Goal: Information Seeking & Learning: Compare options

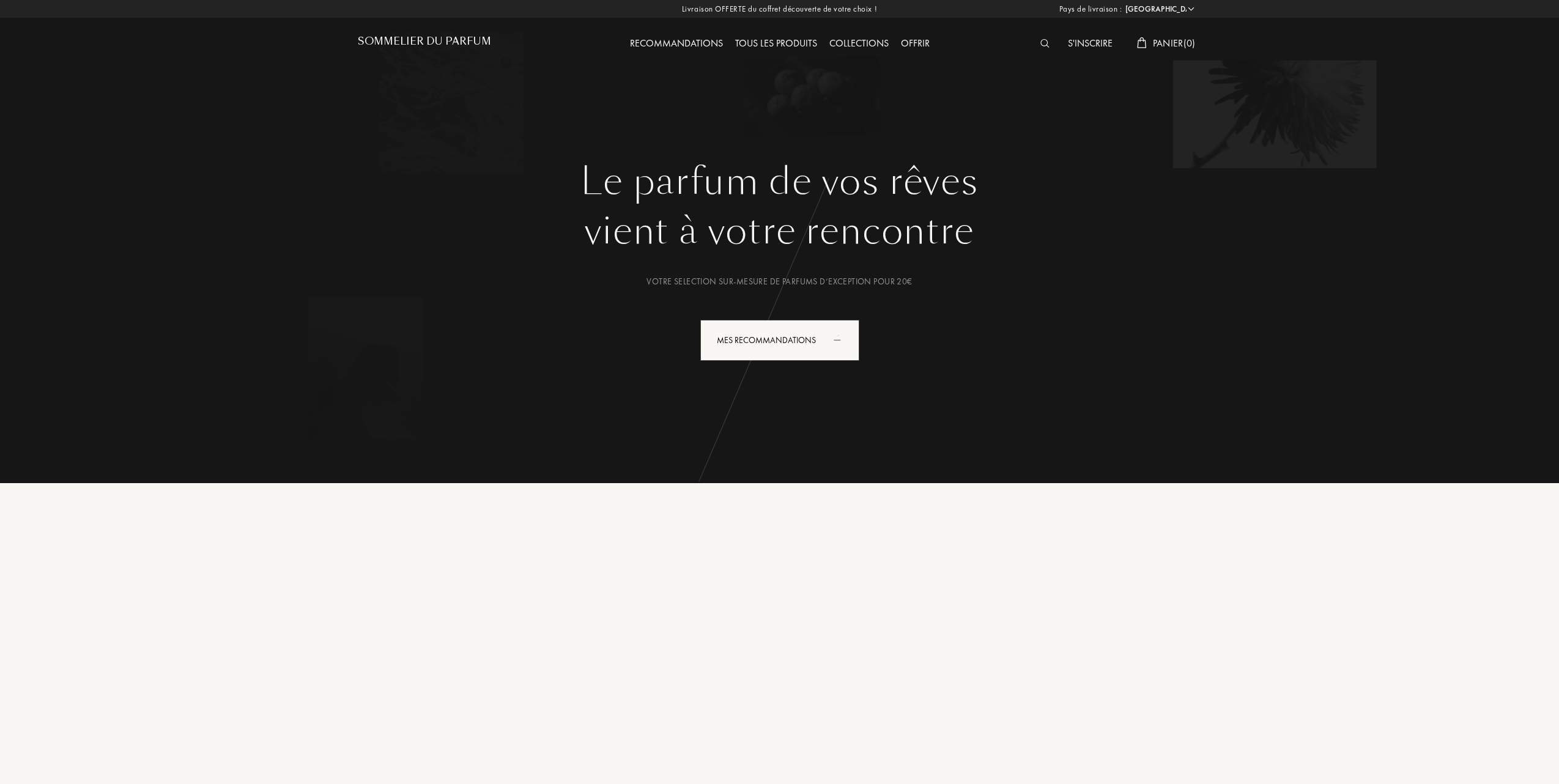
select select "FR"
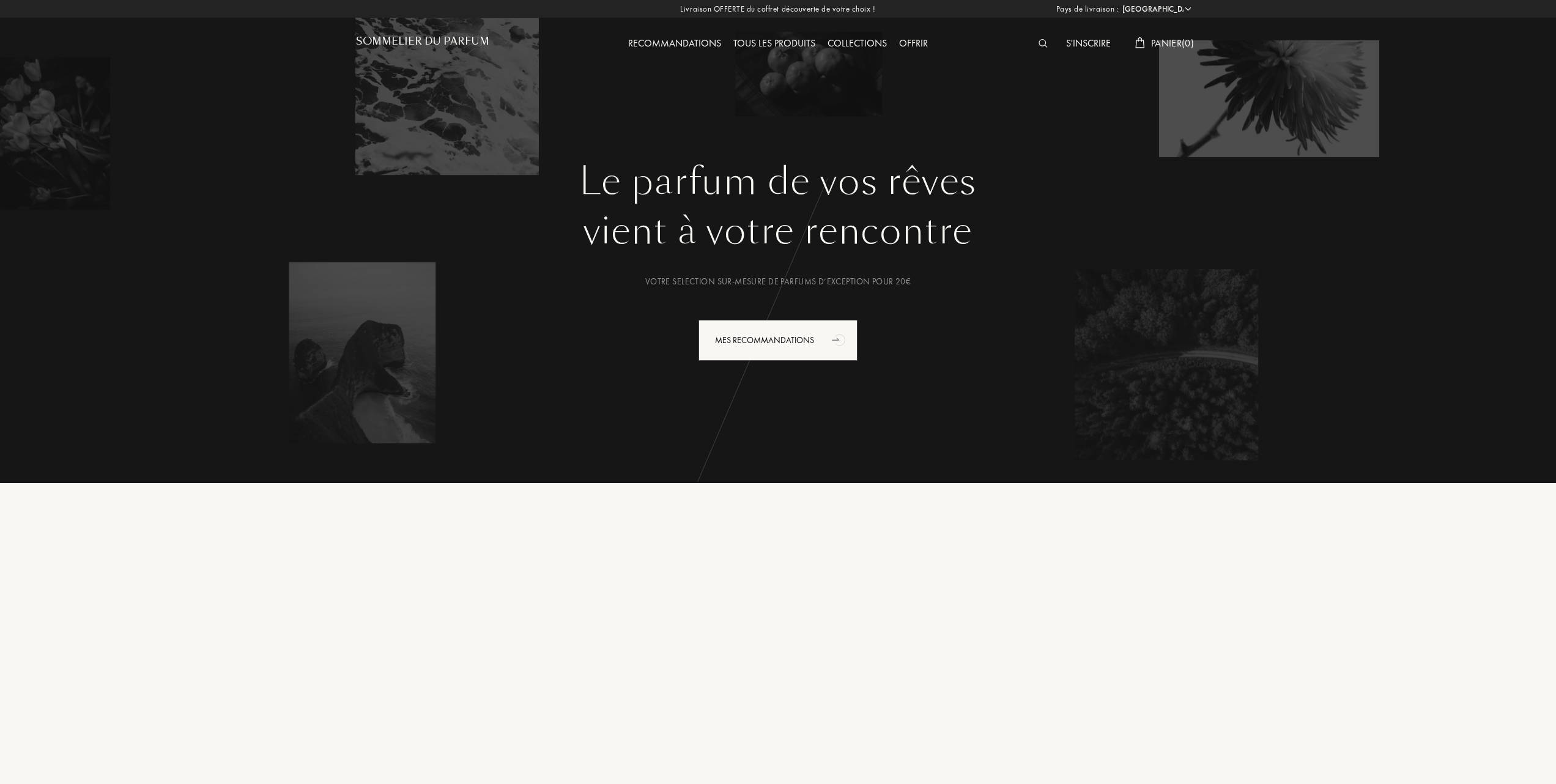
click at [664, 42] on div "Recommandations" at bounding box center [675, 44] width 105 height 16
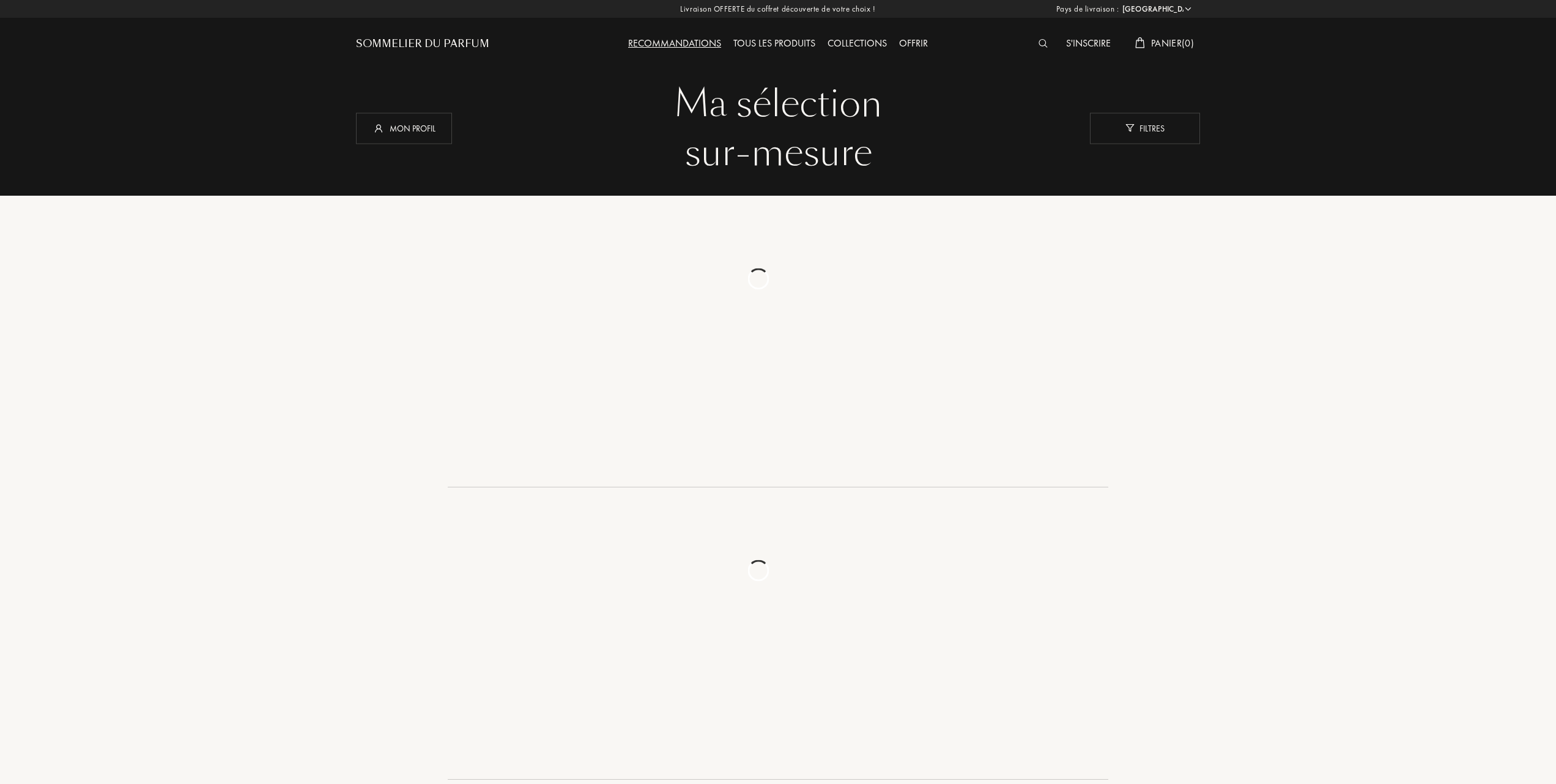
select select "FR"
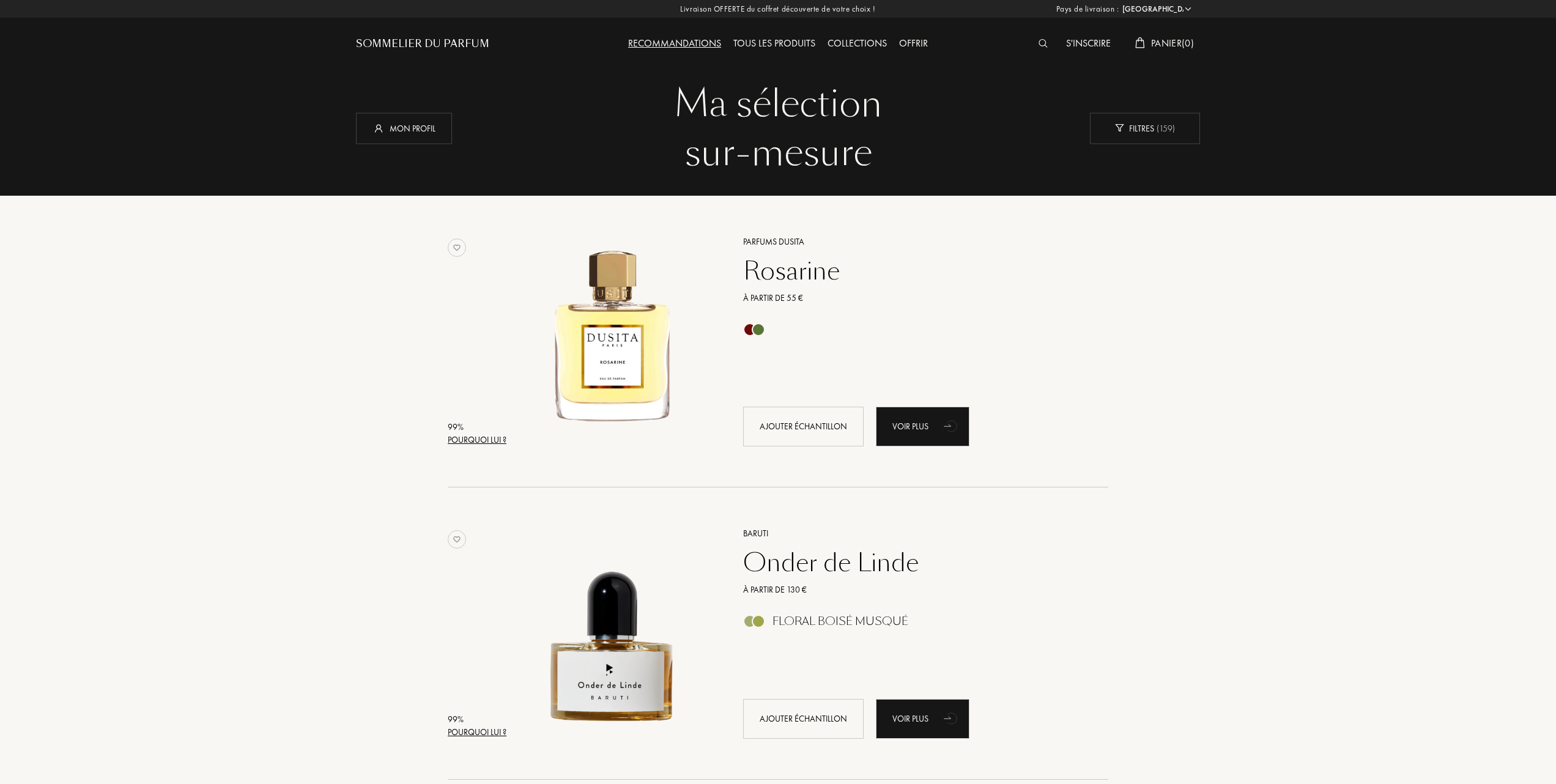
click at [773, 42] on div "Tous les produits" at bounding box center [774, 44] width 94 height 16
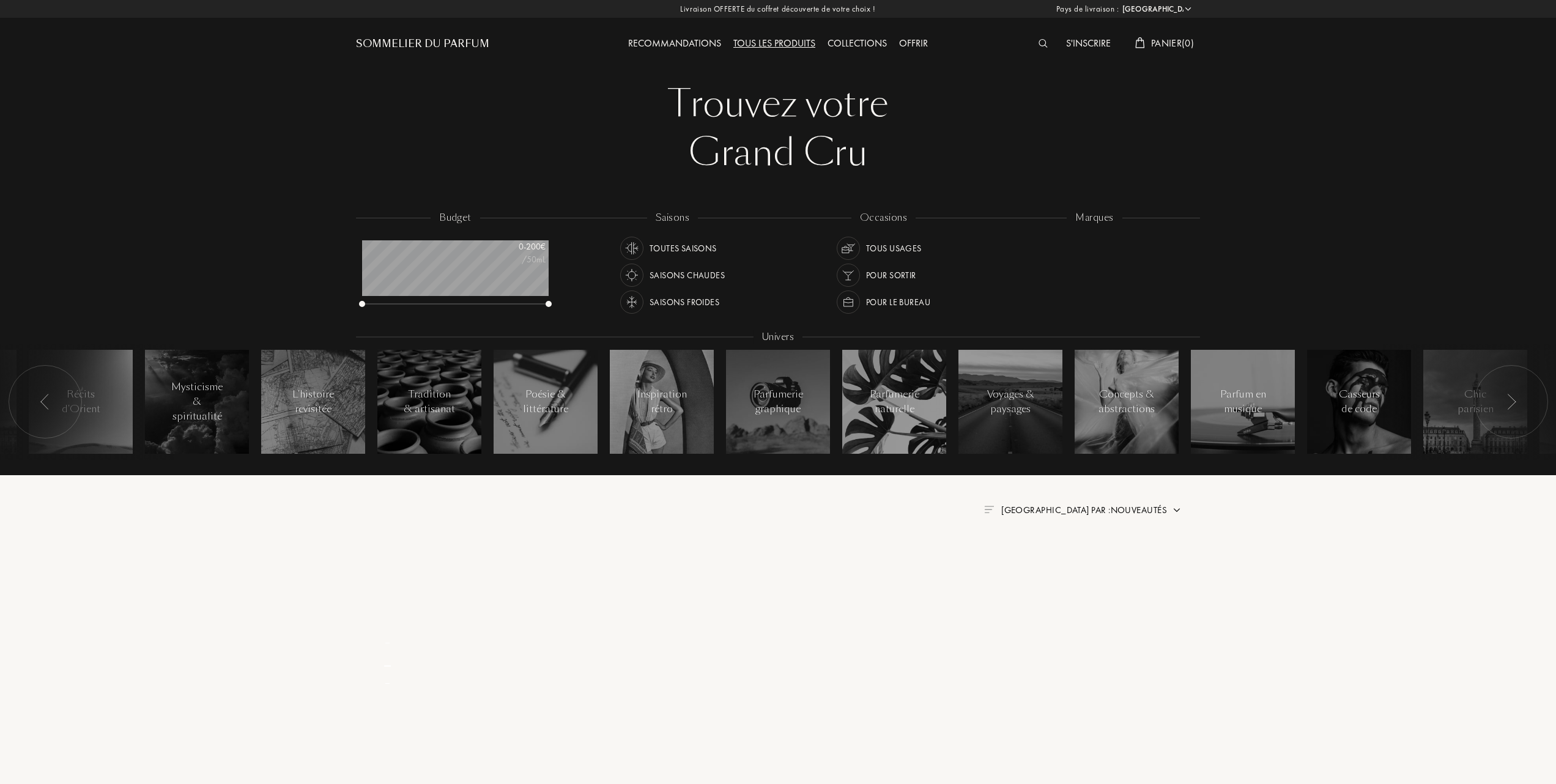
select select "FR"
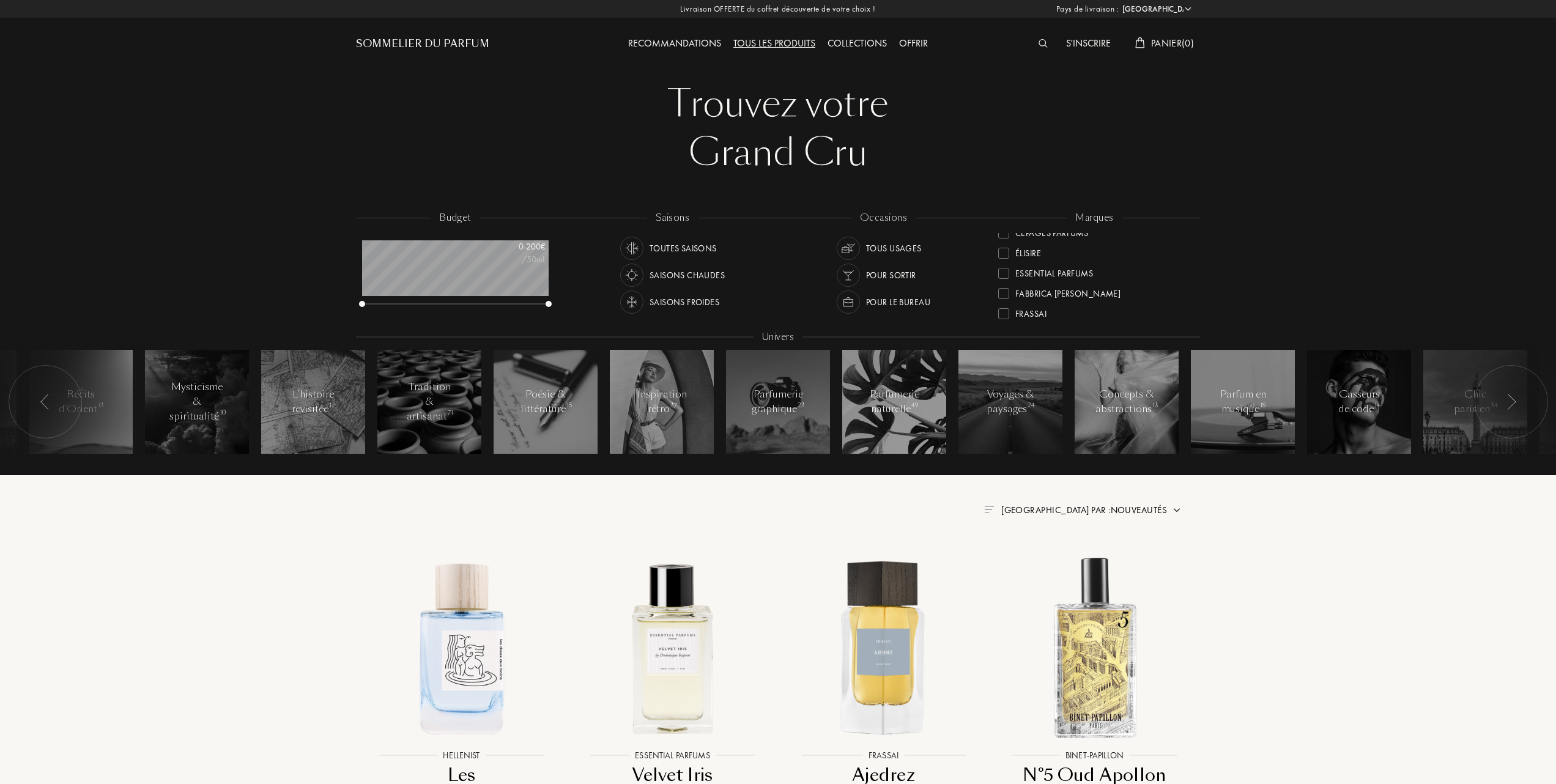
scroll to position [163, 0]
click at [1002, 279] on div at bounding box center [1004, 282] width 11 height 11
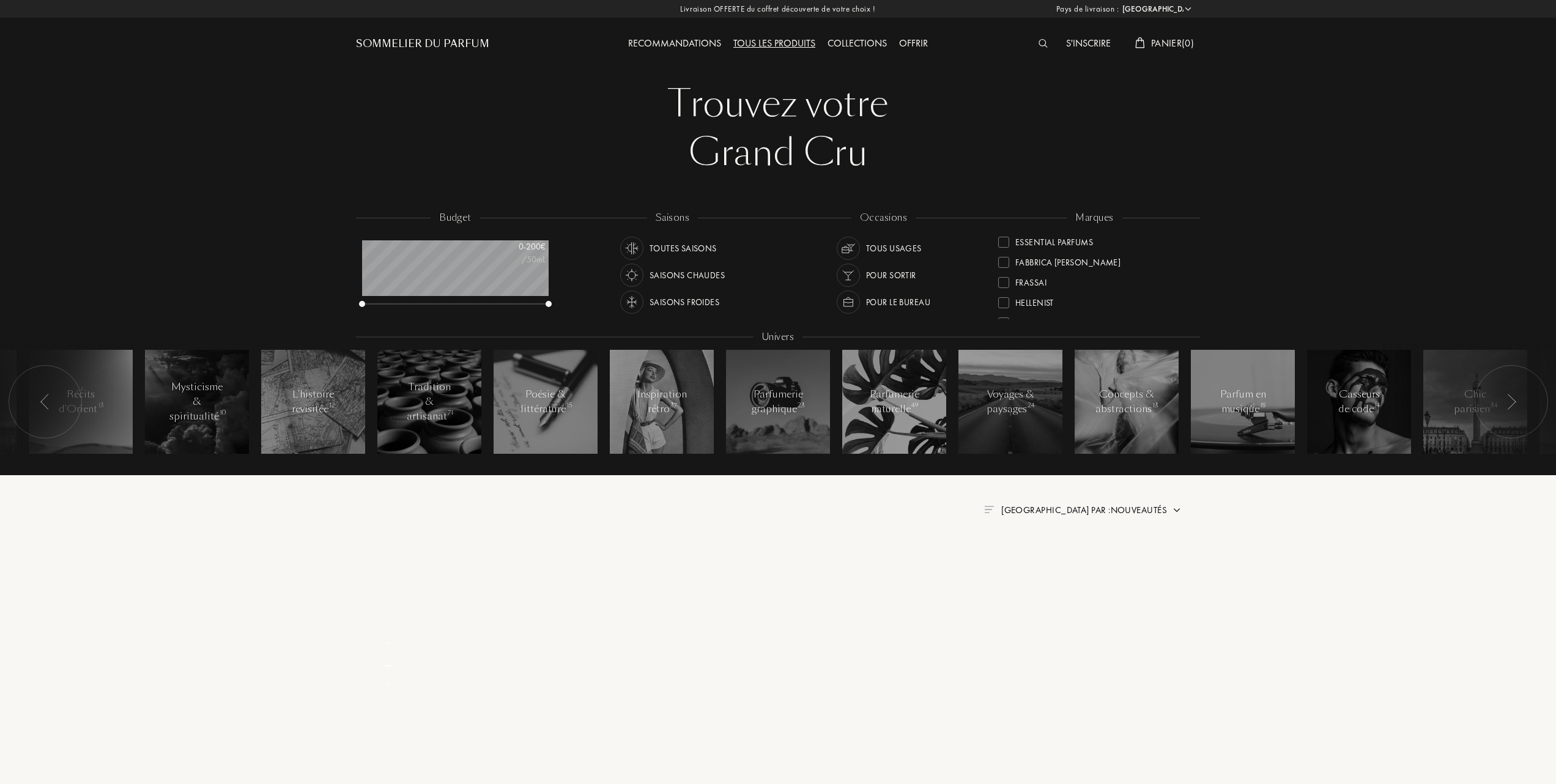
scroll to position [0, 0]
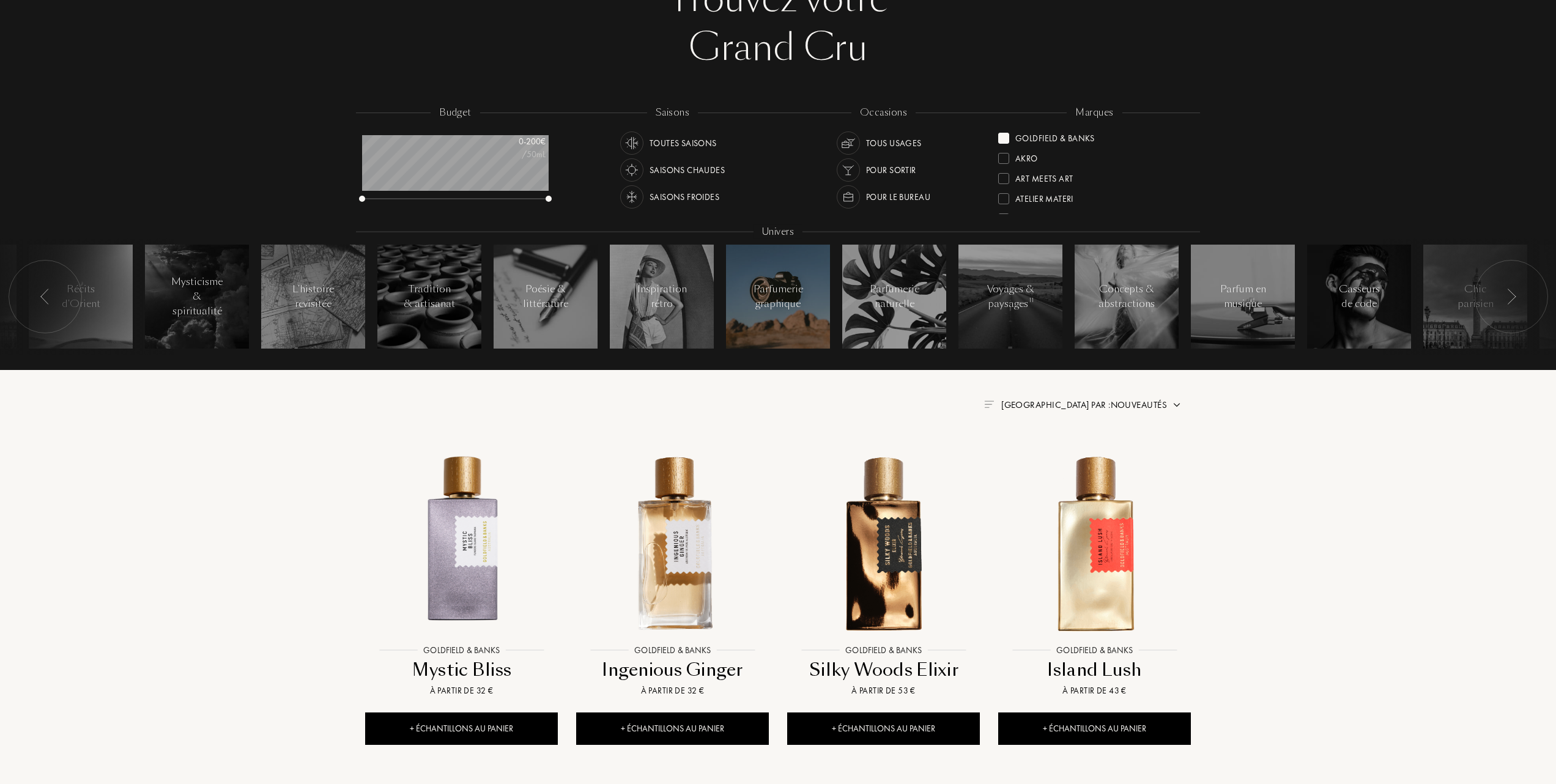
scroll to position [163, 0]
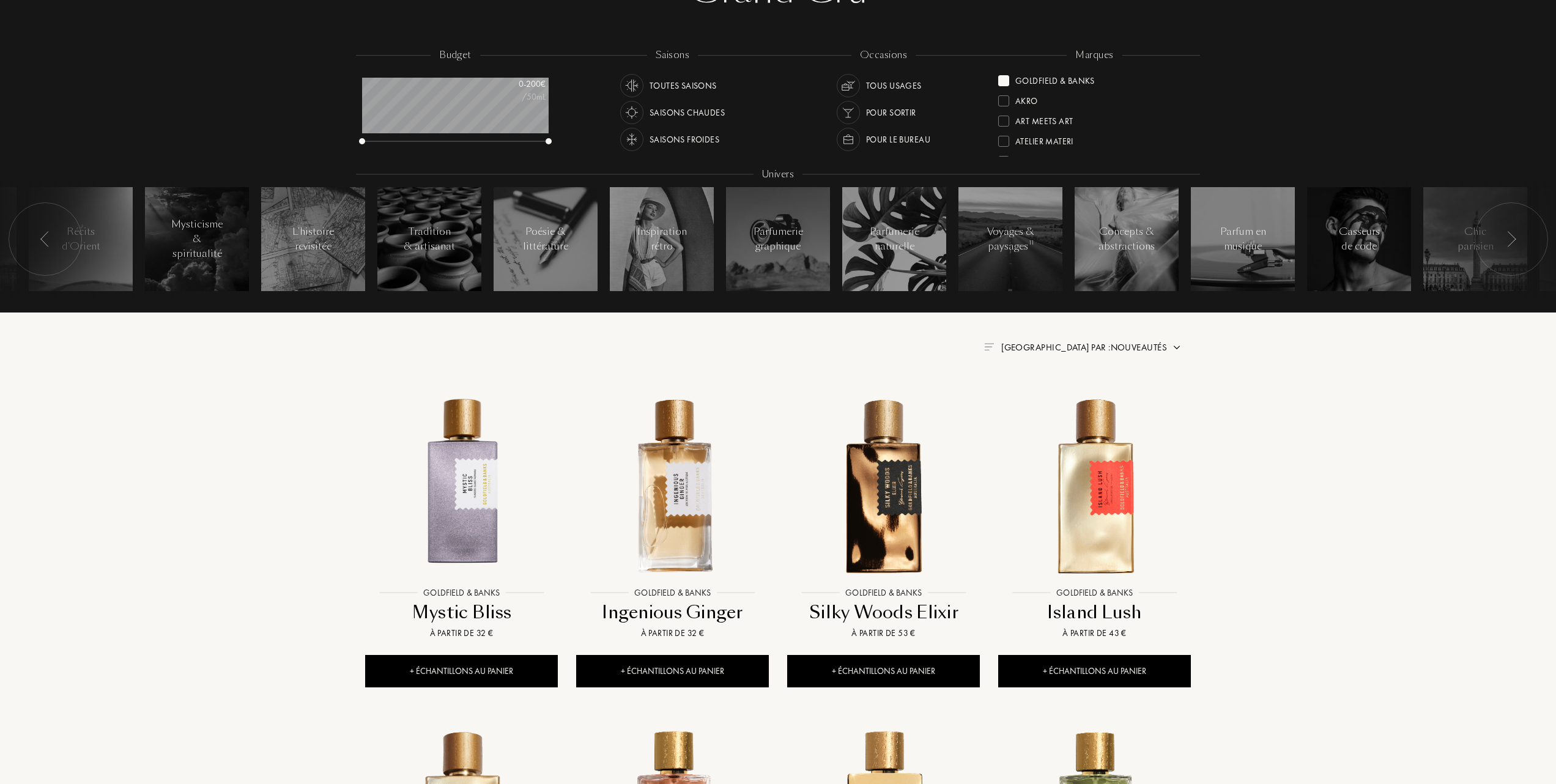
click at [1086, 347] on span "Trier par : Nouveautés" at bounding box center [1084, 347] width 166 height 13
click at [1053, 399] on div at bounding box center [1054, 400] width 9 height 9
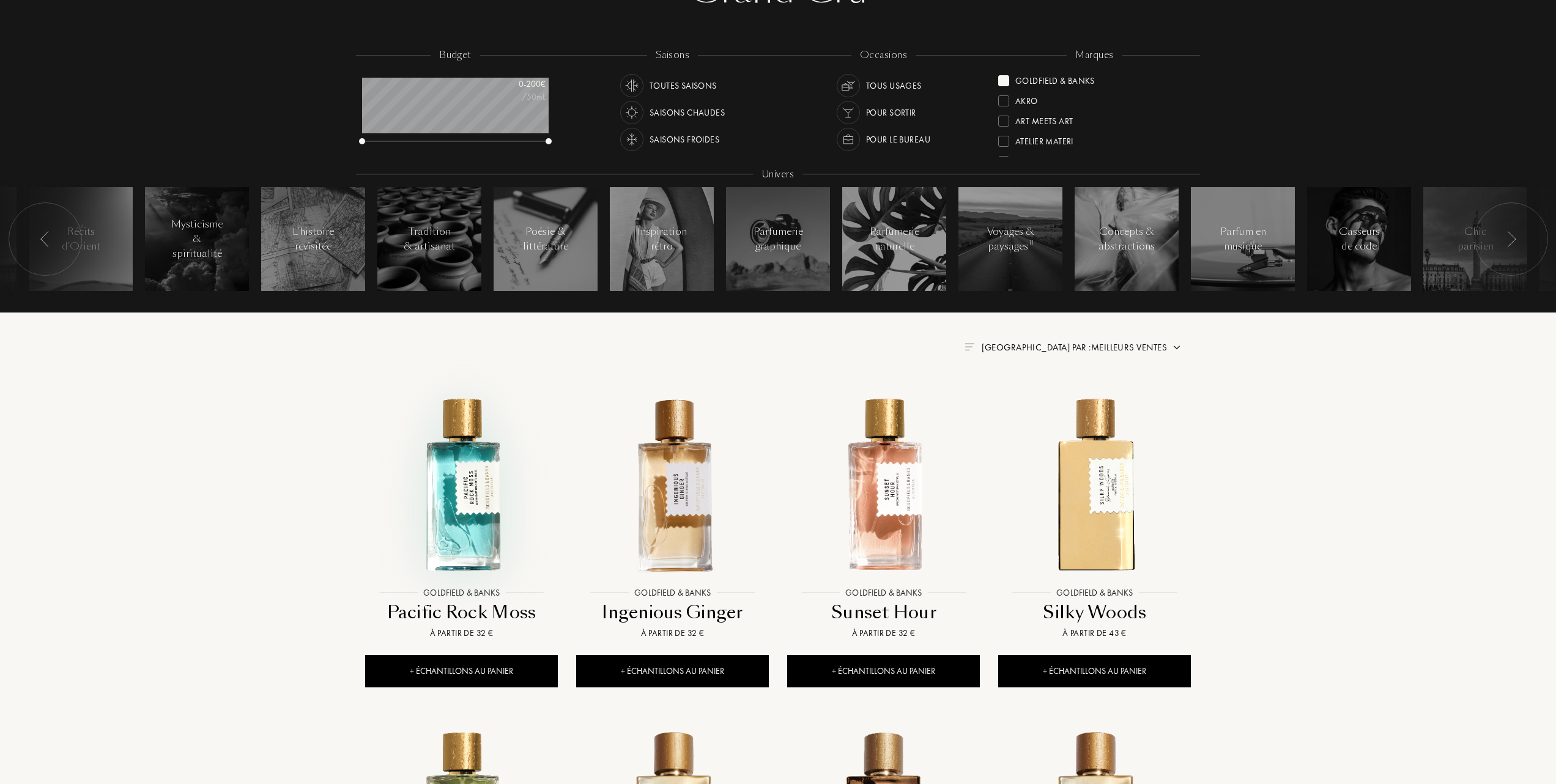
click at [461, 512] on img at bounding box center [462, 485] width 190 height 190
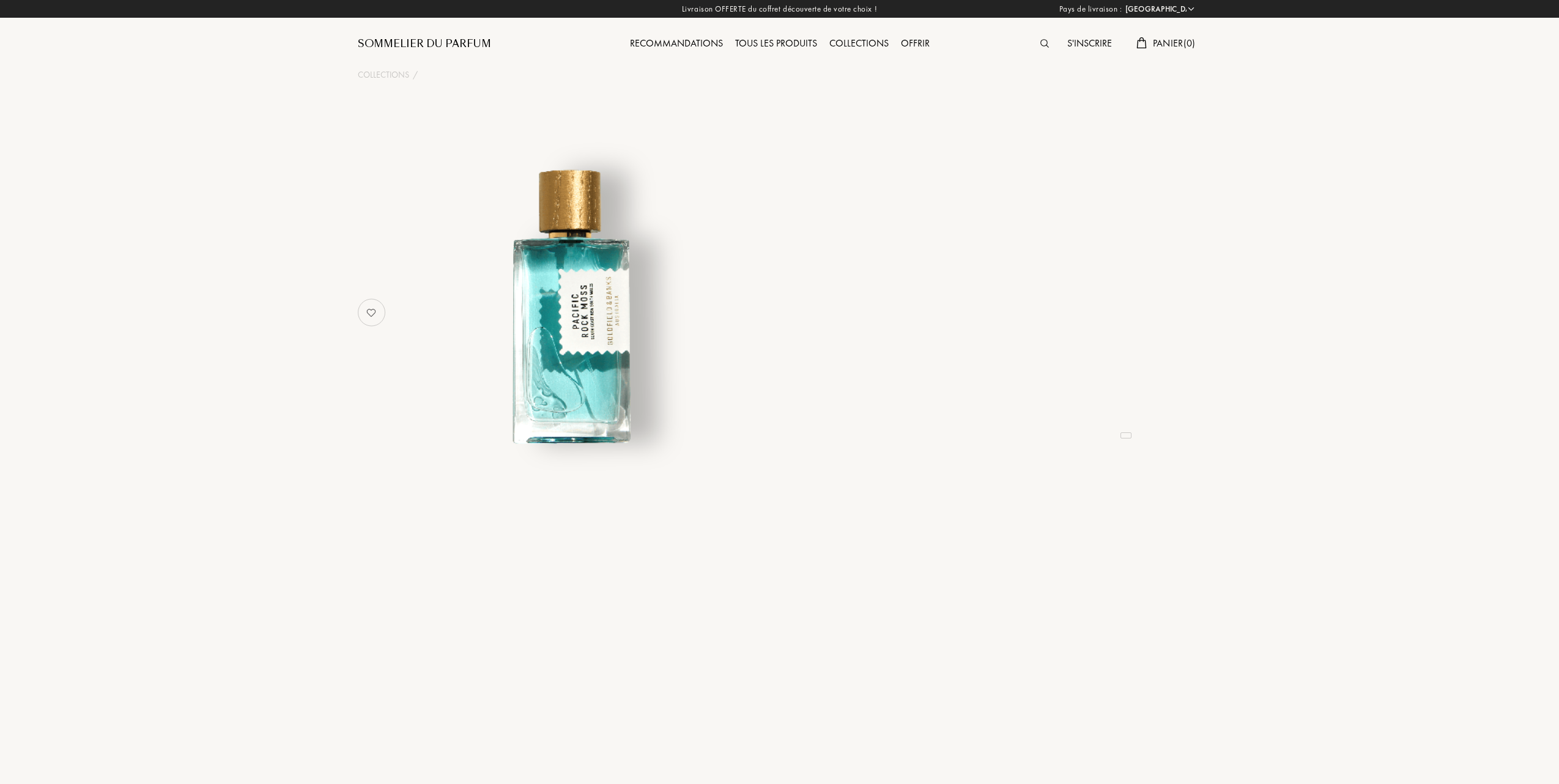
select select "FR"
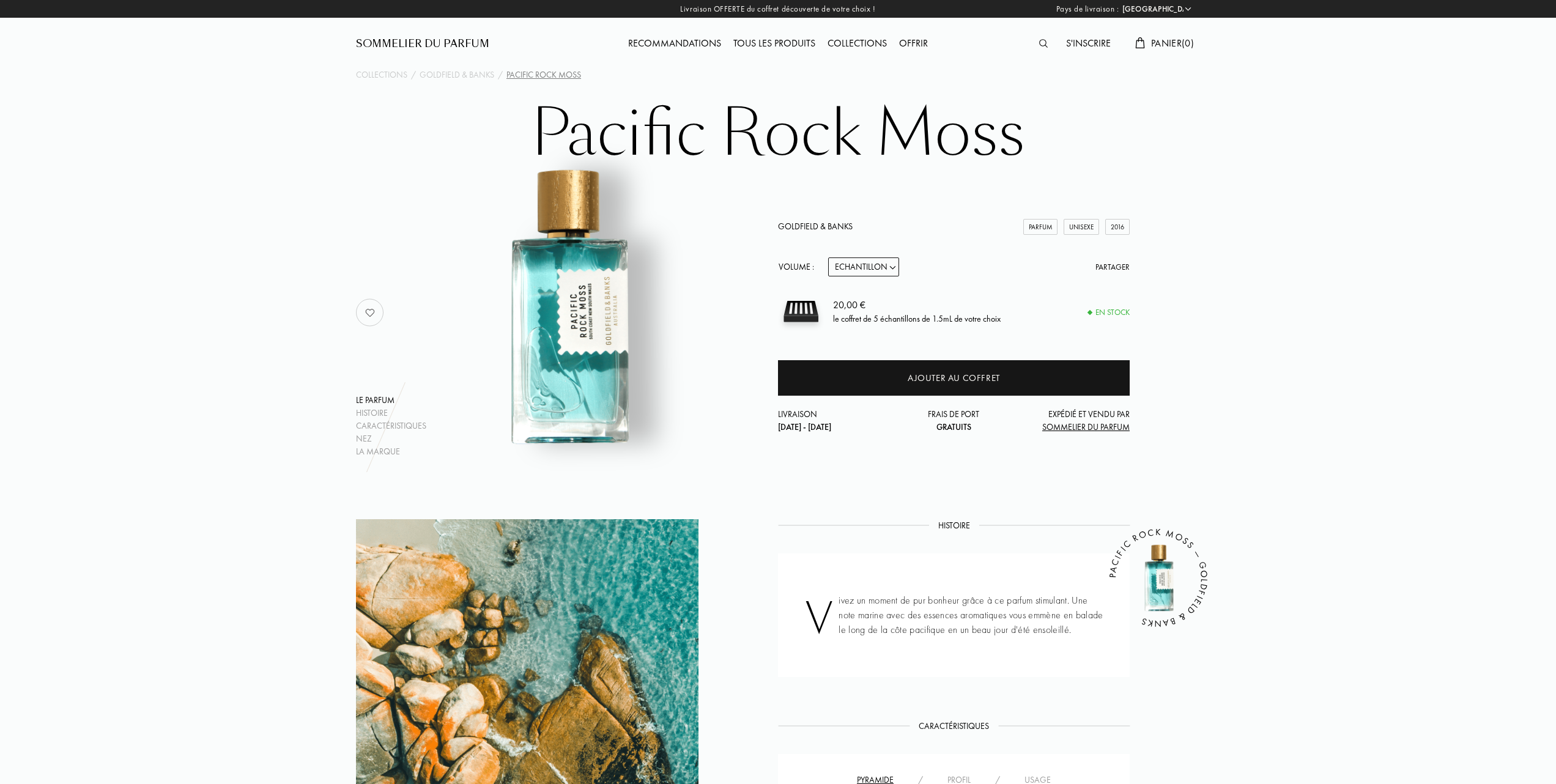
click at [892, 266] on select "Echantillon 10mL 50mL 100mL" at bounding box center [864, 266] width 71 height 19
select select "3"
click at [829, 257] on select "Echantillon 10mL 50mL 100mL" at bounding box center [864, 266] width 71 height 19
select select "3"
click at [899, 265] on select "Echantillon 10mL 50mL 100mL" at bounding box center [864, 266] width 71 height 19
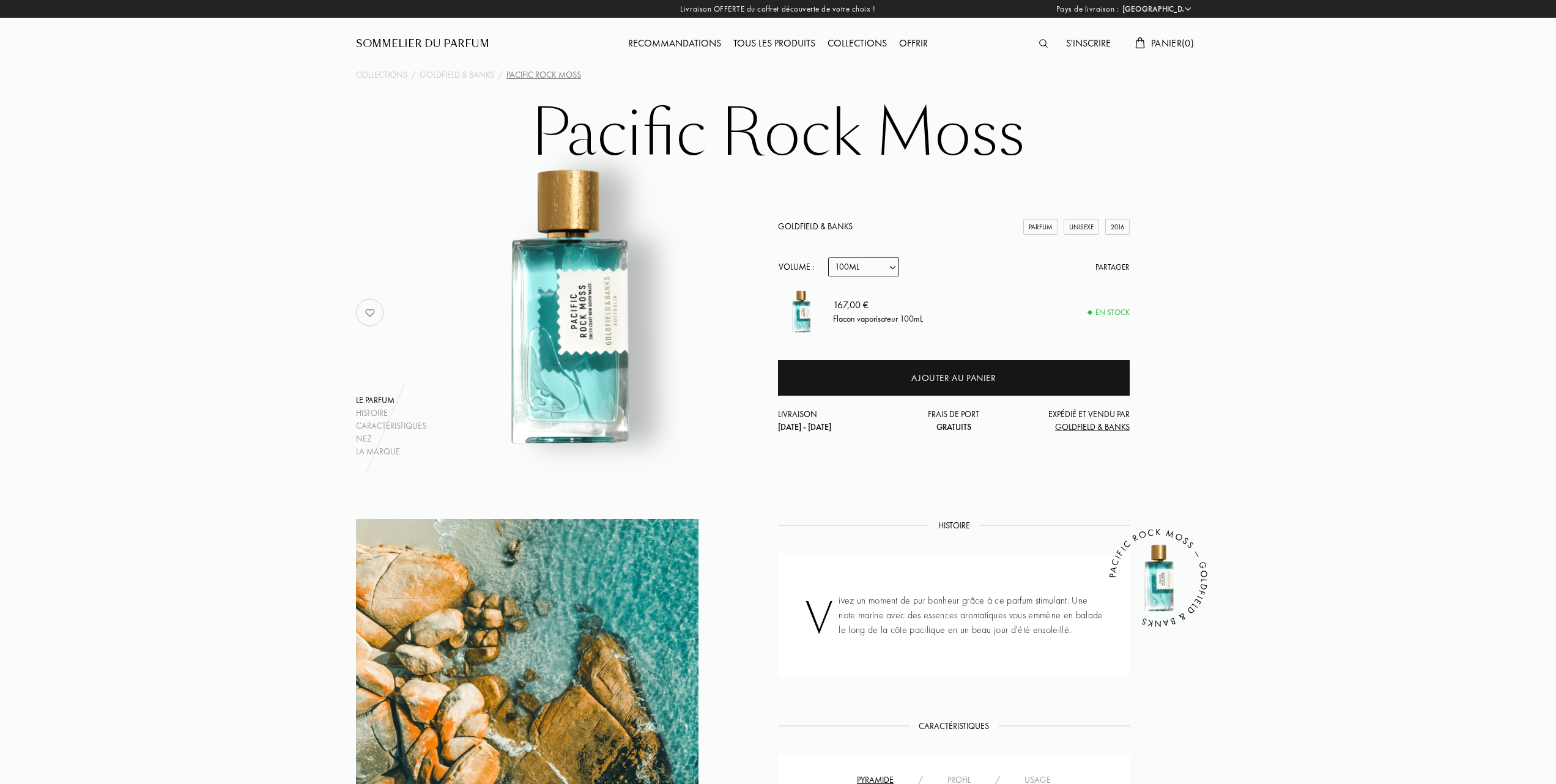
select select "2"
click at [829, 257] on select "Echantillon 10mL 50mL 100mL" at bounding box center [864, 266] width 71 height 19
select select "2"
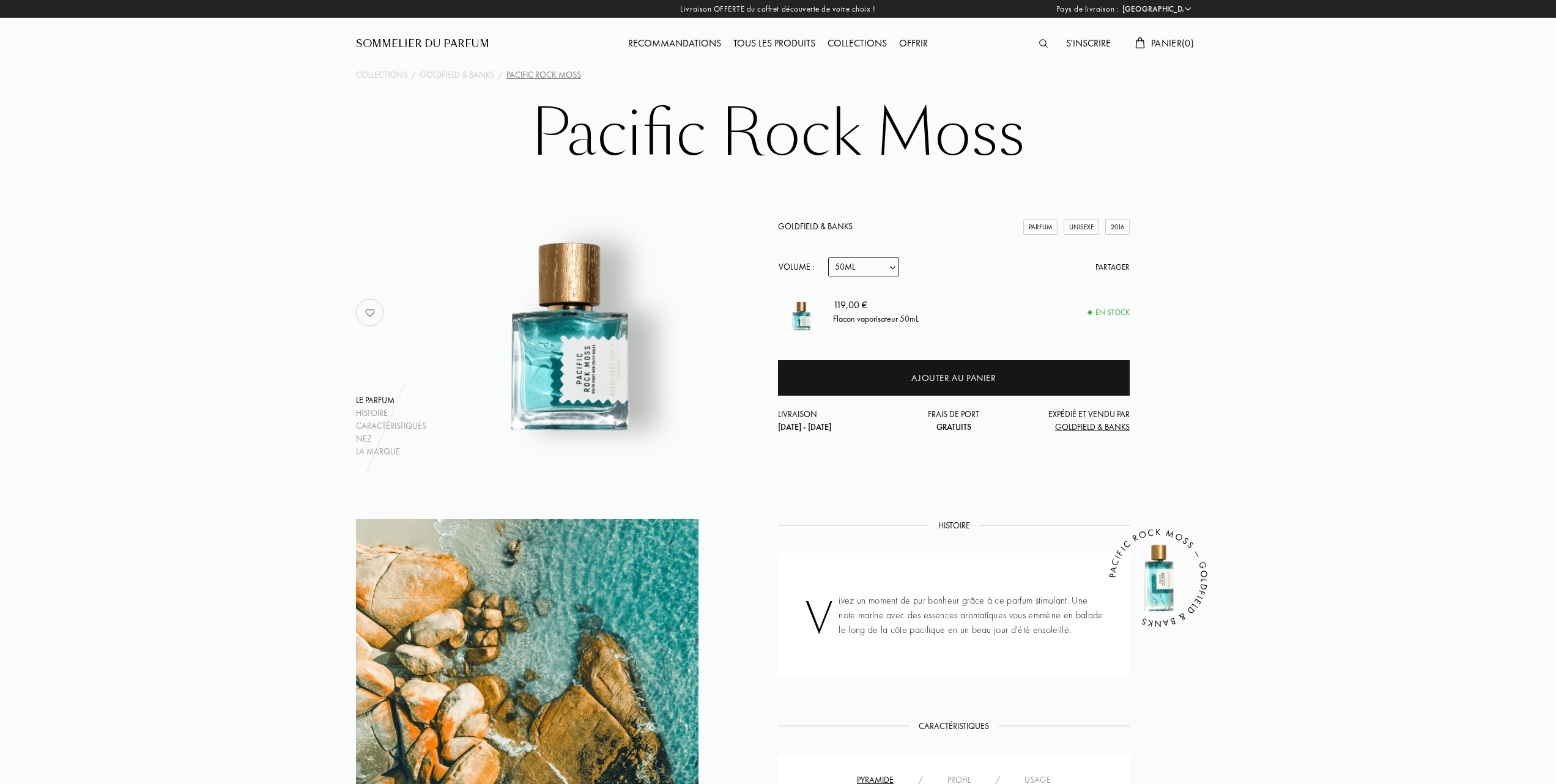
click at [894, 268] on select "Echantillon 10mL 50mL 100mL" at bounding box center [864, 266] width 71 height 19
select select "1"
click at [829, 257] on select "Echantillon 10mL 50mL 100mL" at bounding box center [864, 266] width 71 height 19
select select "1"
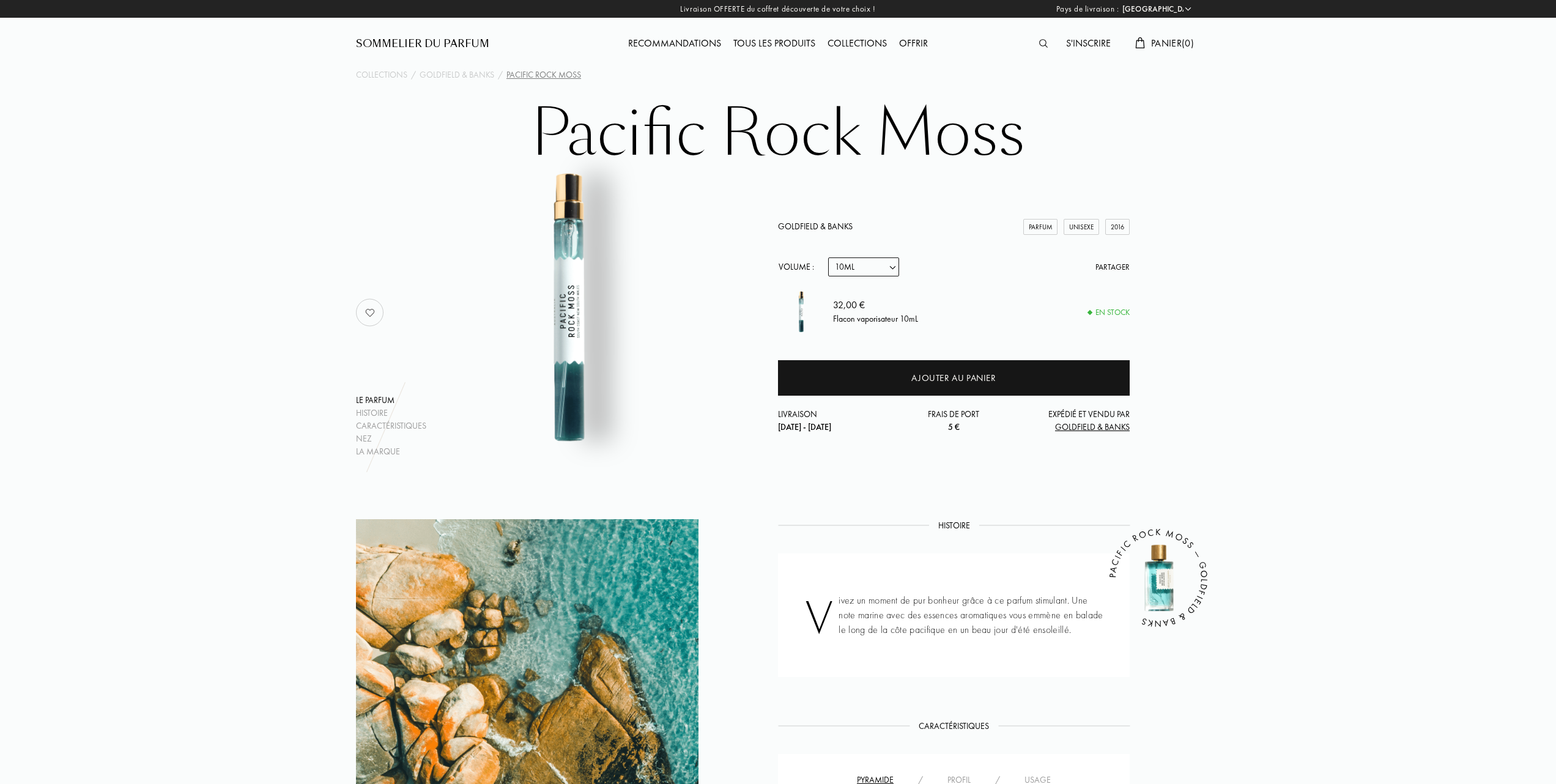
click at [811, 224] on link "Goldfield & Banks" at bounding box center [815, 226] width 75 height 11
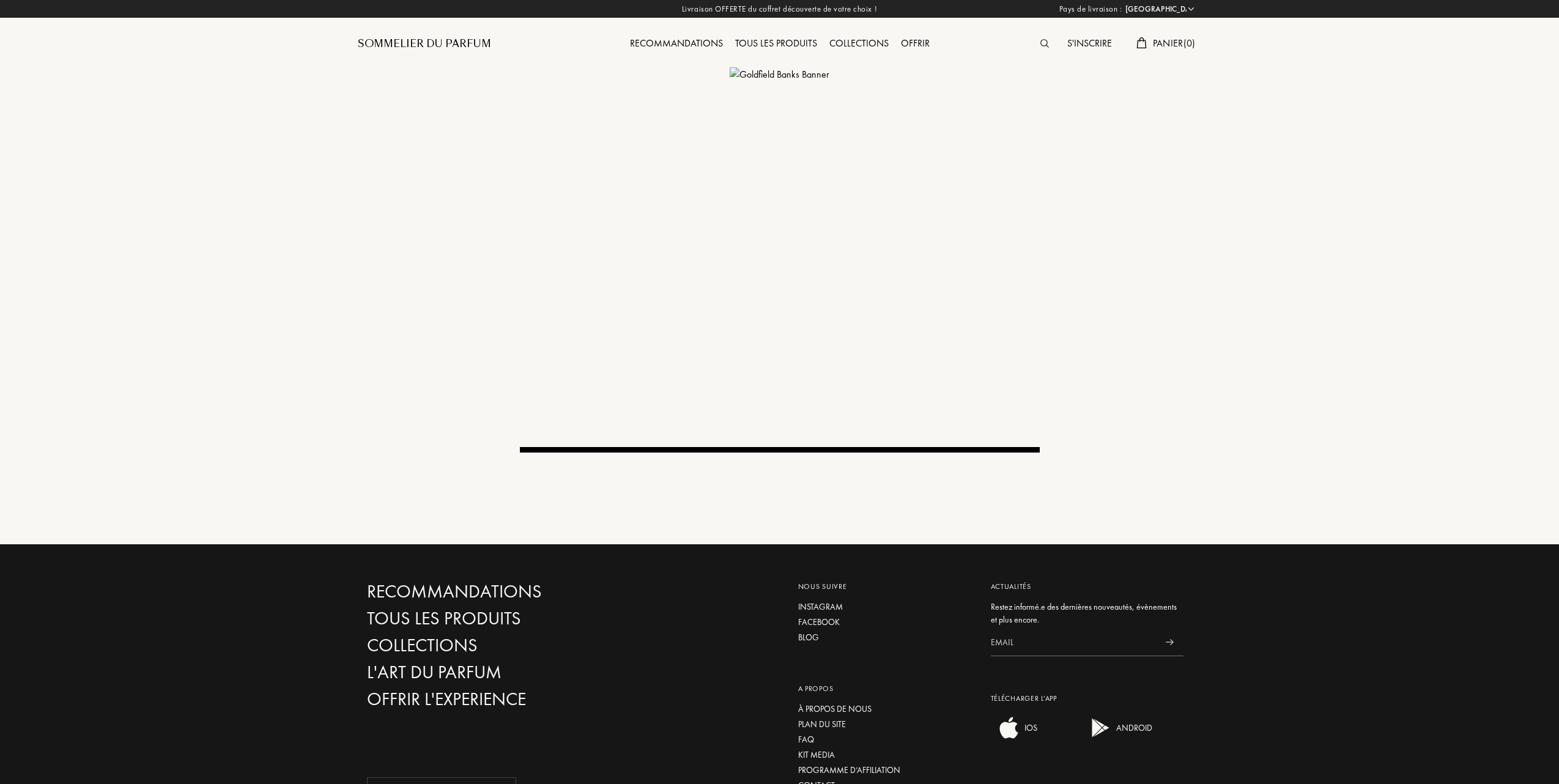
select select "FR"
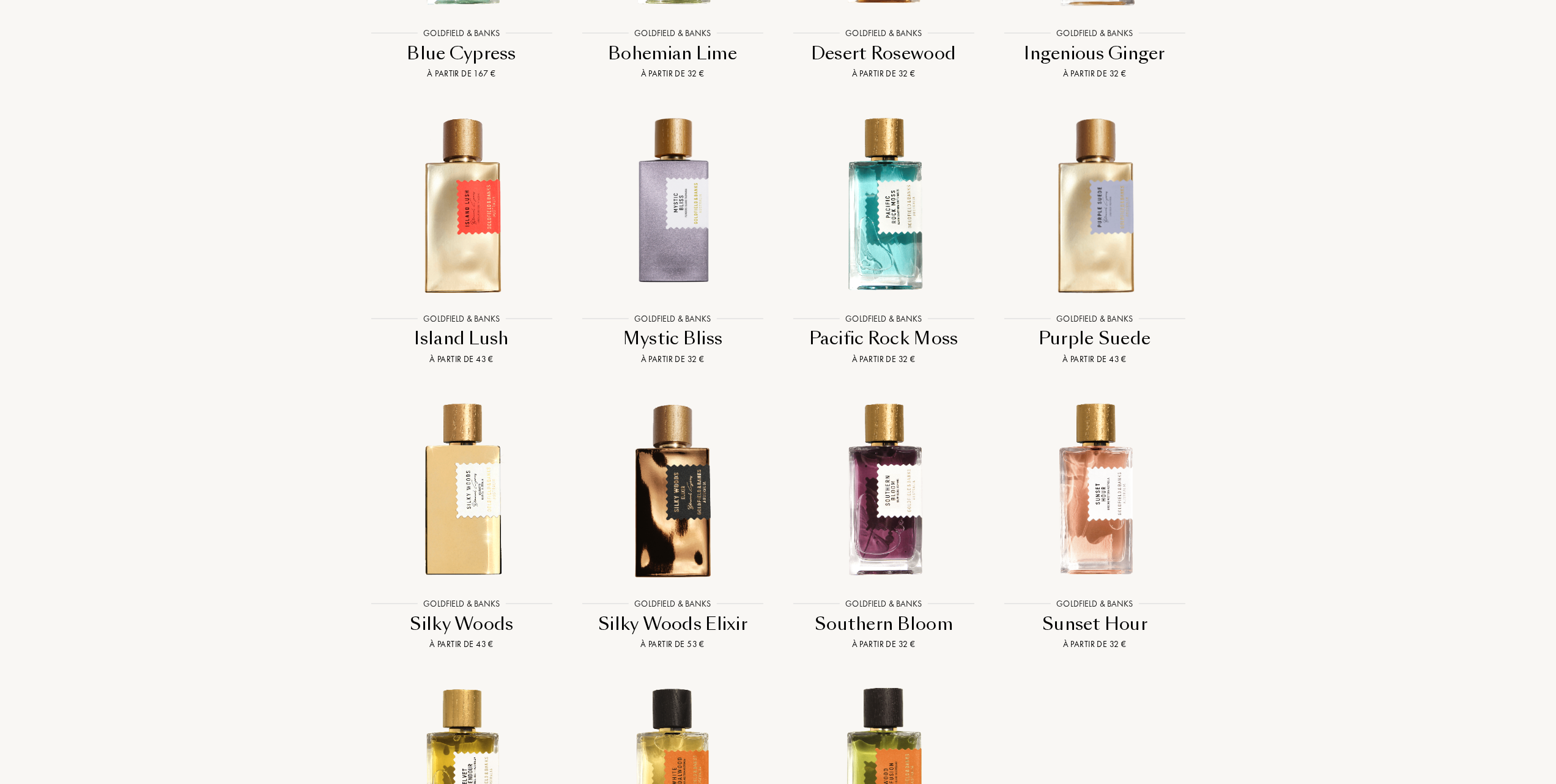
scroll to position [1549, 0]
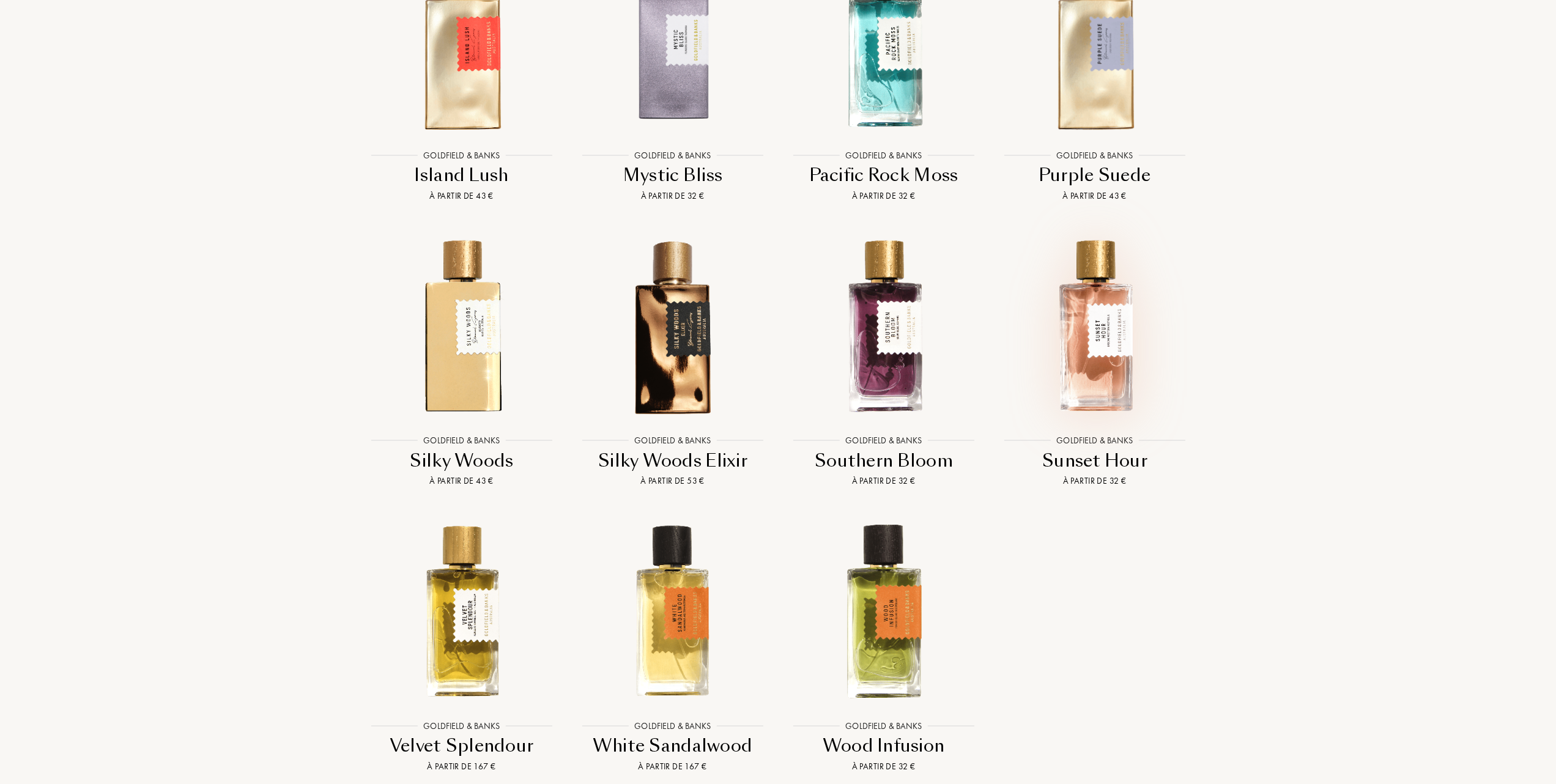
click at [1110, 329] on img at bounding box center [1095, 327] width 190 height 190
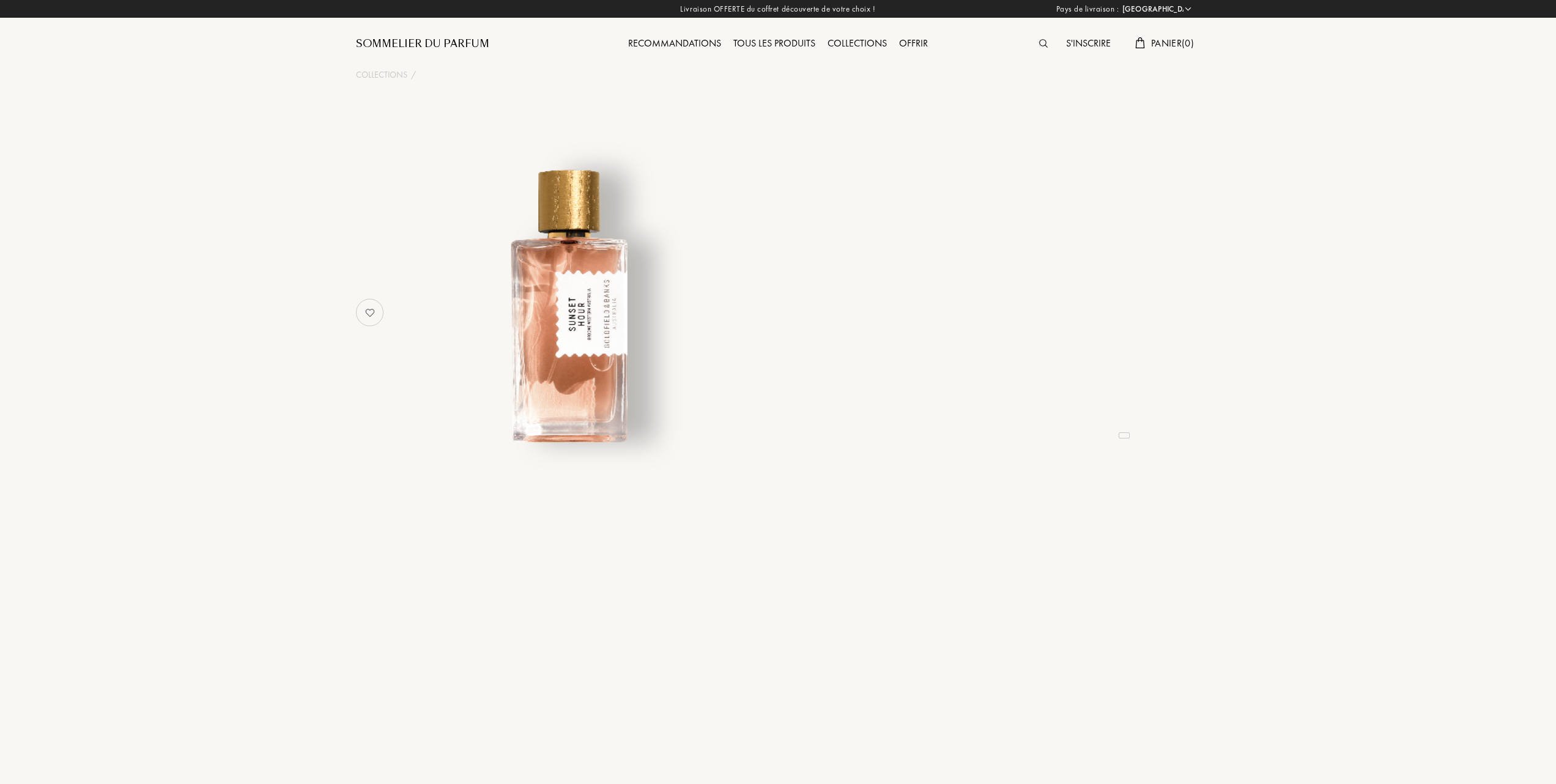
select select "FR"
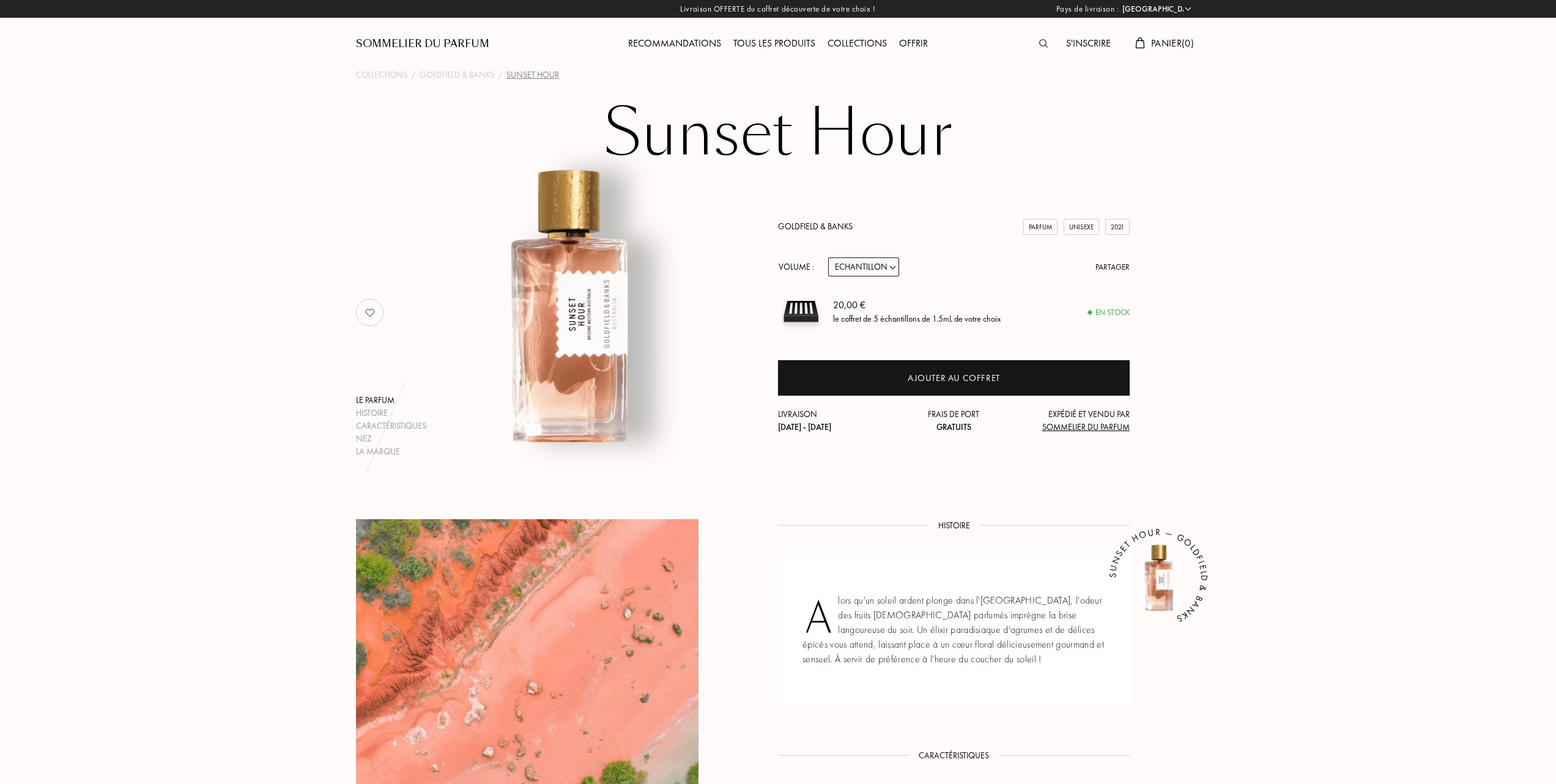
click at [898, 268] on select "Echantillon 10mL 50mL 100mL" at bounding box center [864, 266] width 71 height 19
click at [758, 40] on div "Tous les produits" at bounding box center [774, 44] width 94 height 16
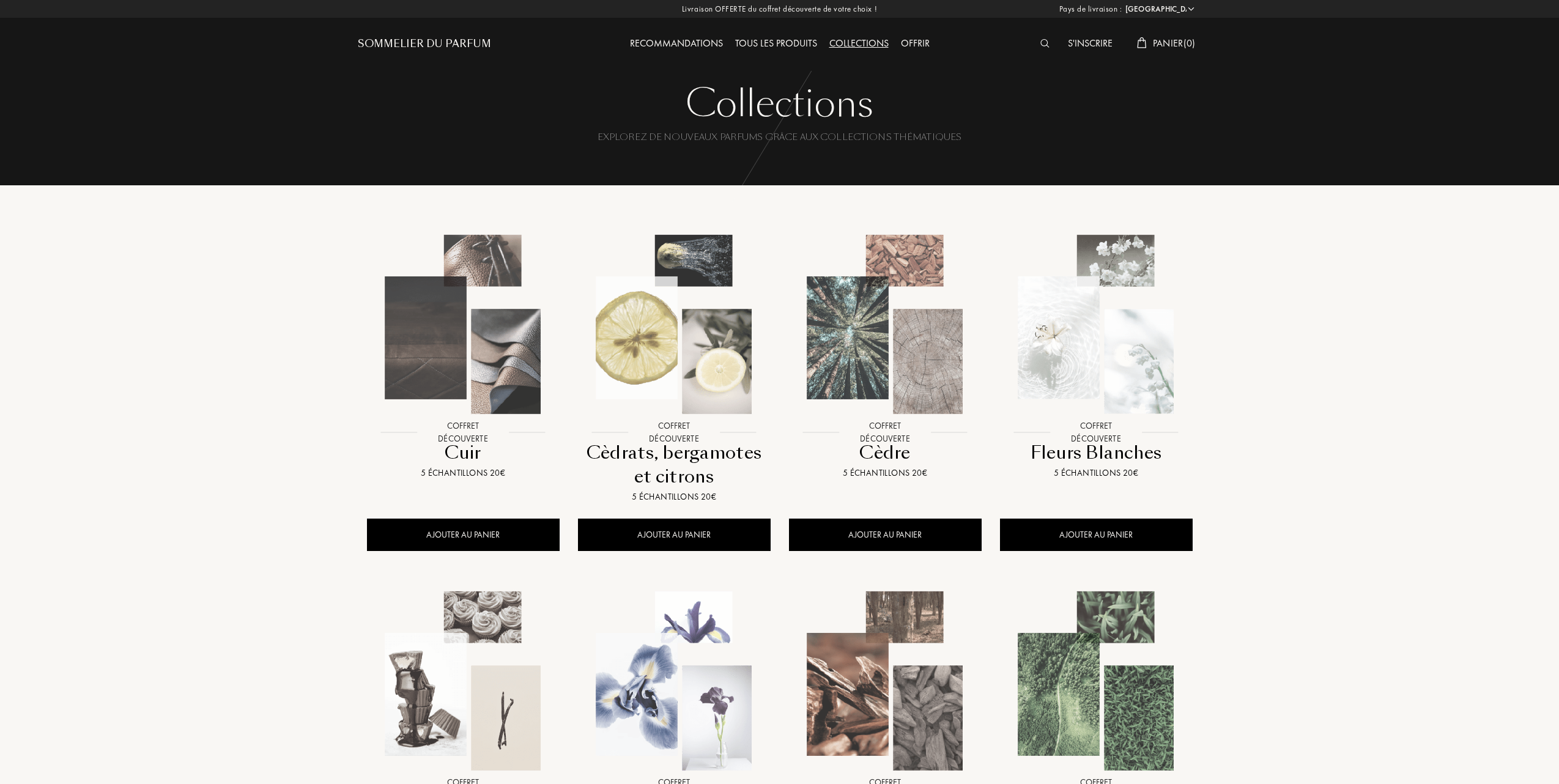
select select "FR"
click at [692, 377] on img at bounding box center [672, 325] width 190 height 190
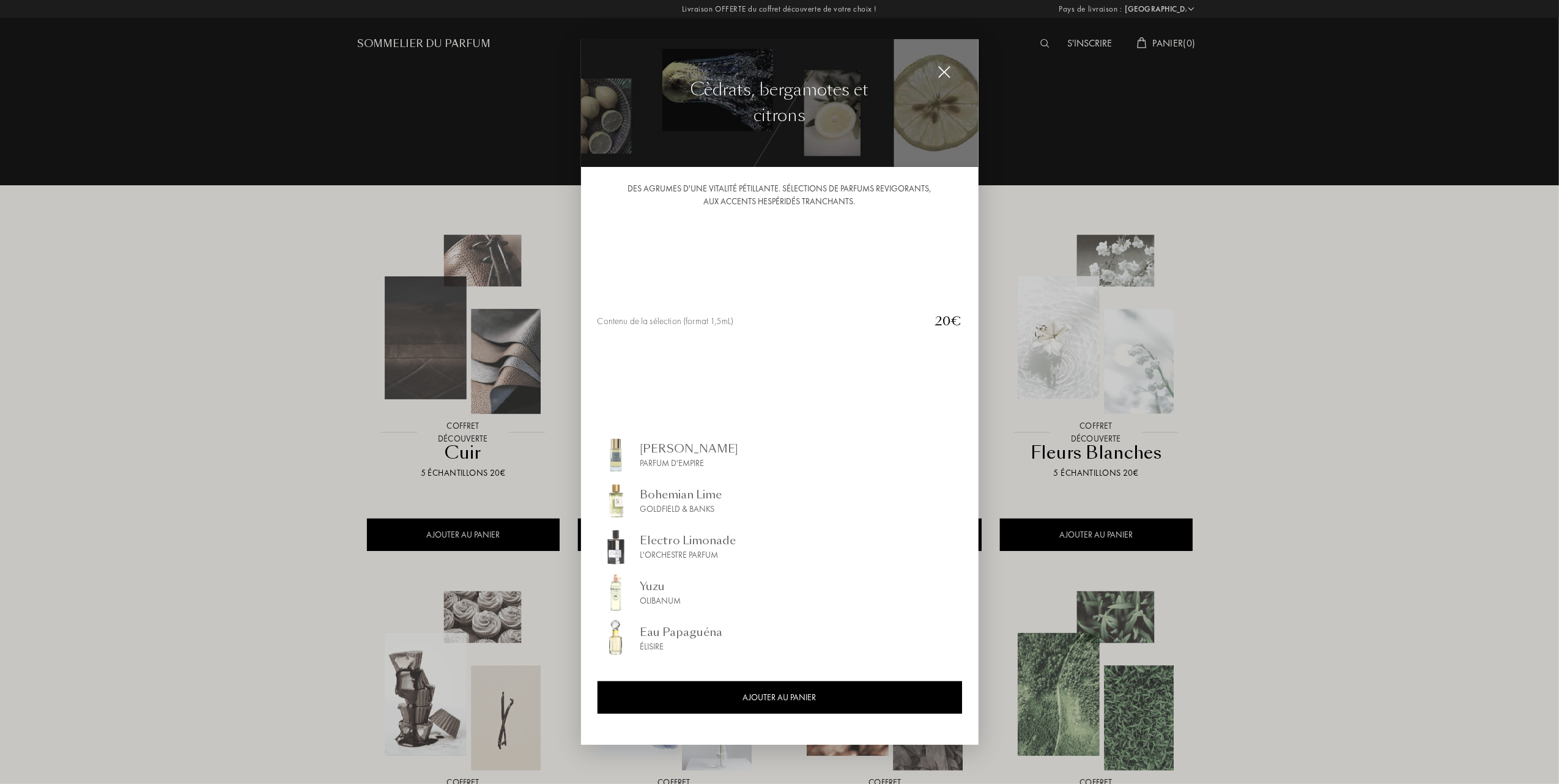
click at [216, 341] on div at bounding box center [780, 392] width 1559 height 784
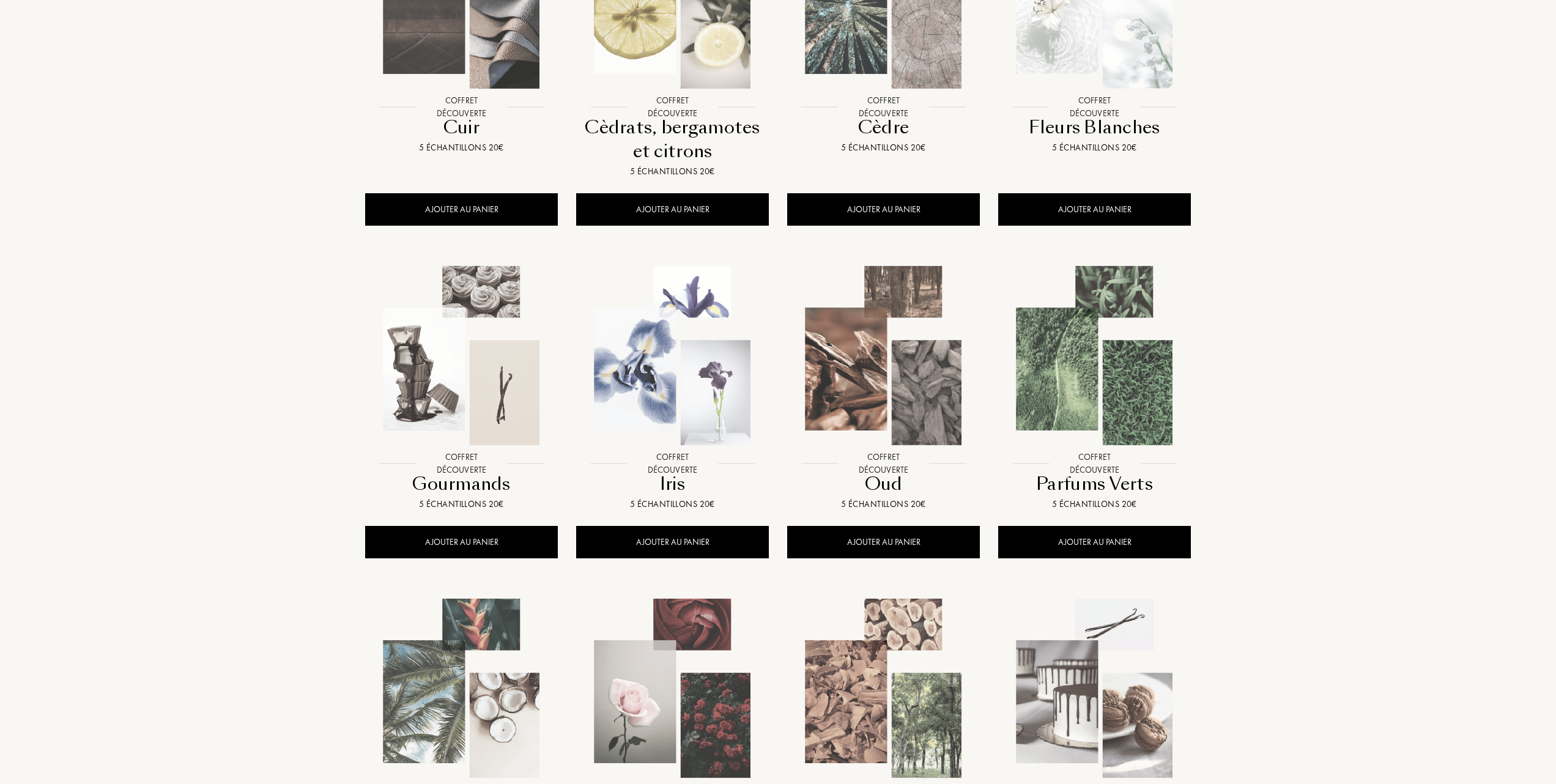
scroll to position [326, 0]
click at [874, 360] on img at bounding box center [883, 355] width 190 height 190
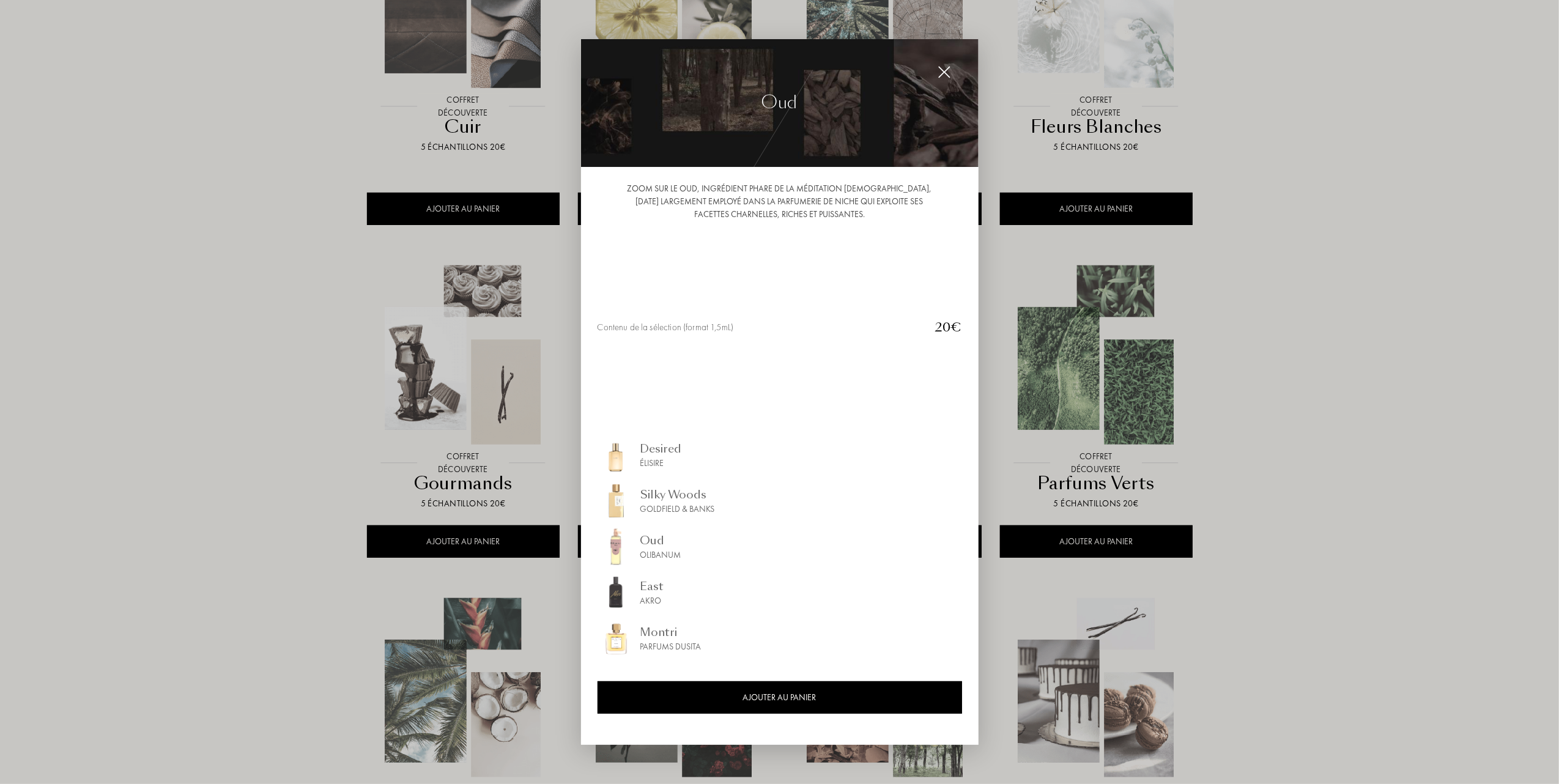
click at [313, 358] on div at bounding box center [780, 392] width 1559 height 784
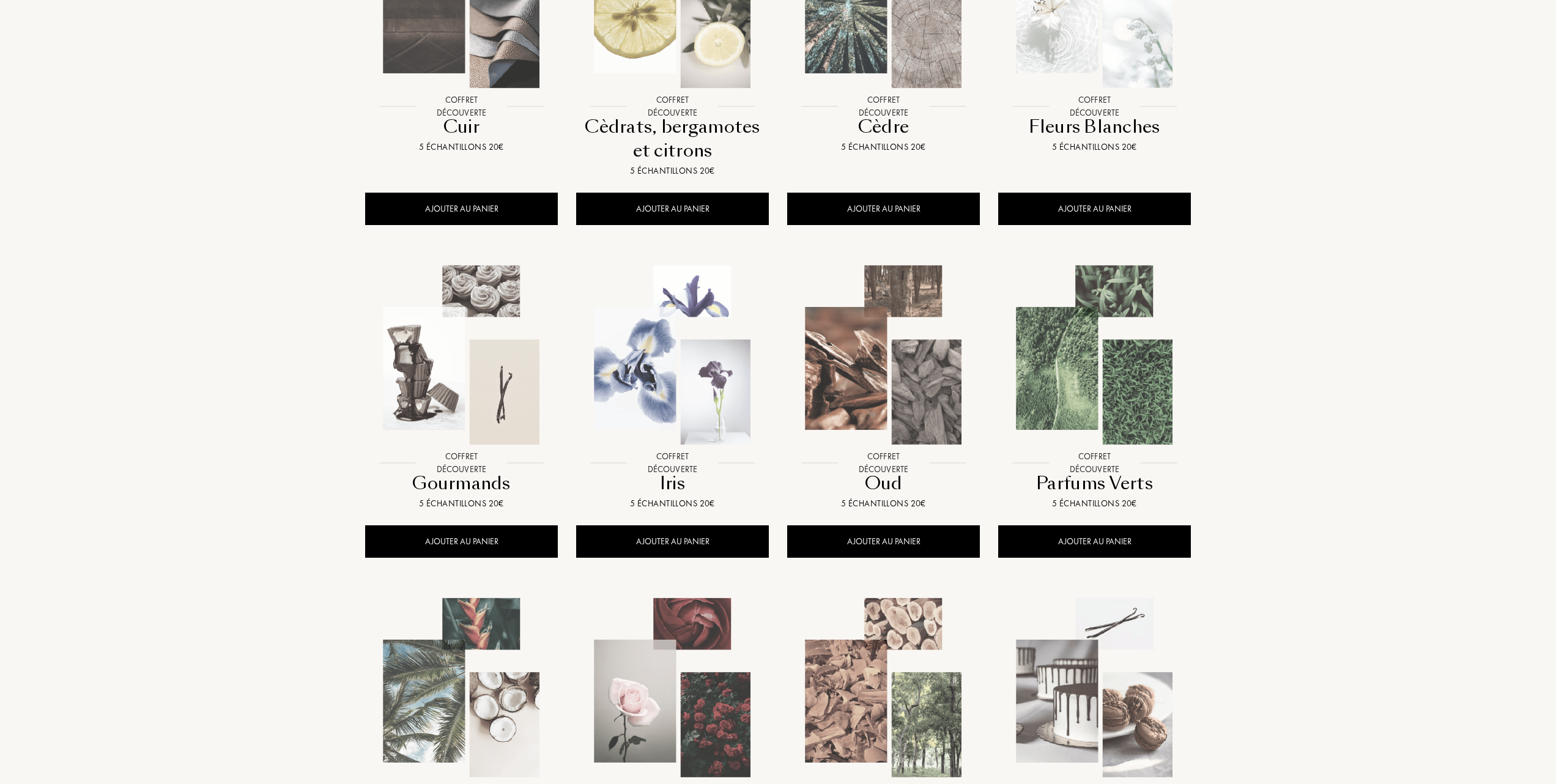
click at [649, 353] on img at bounding box center [673, 355] width 190 height 190
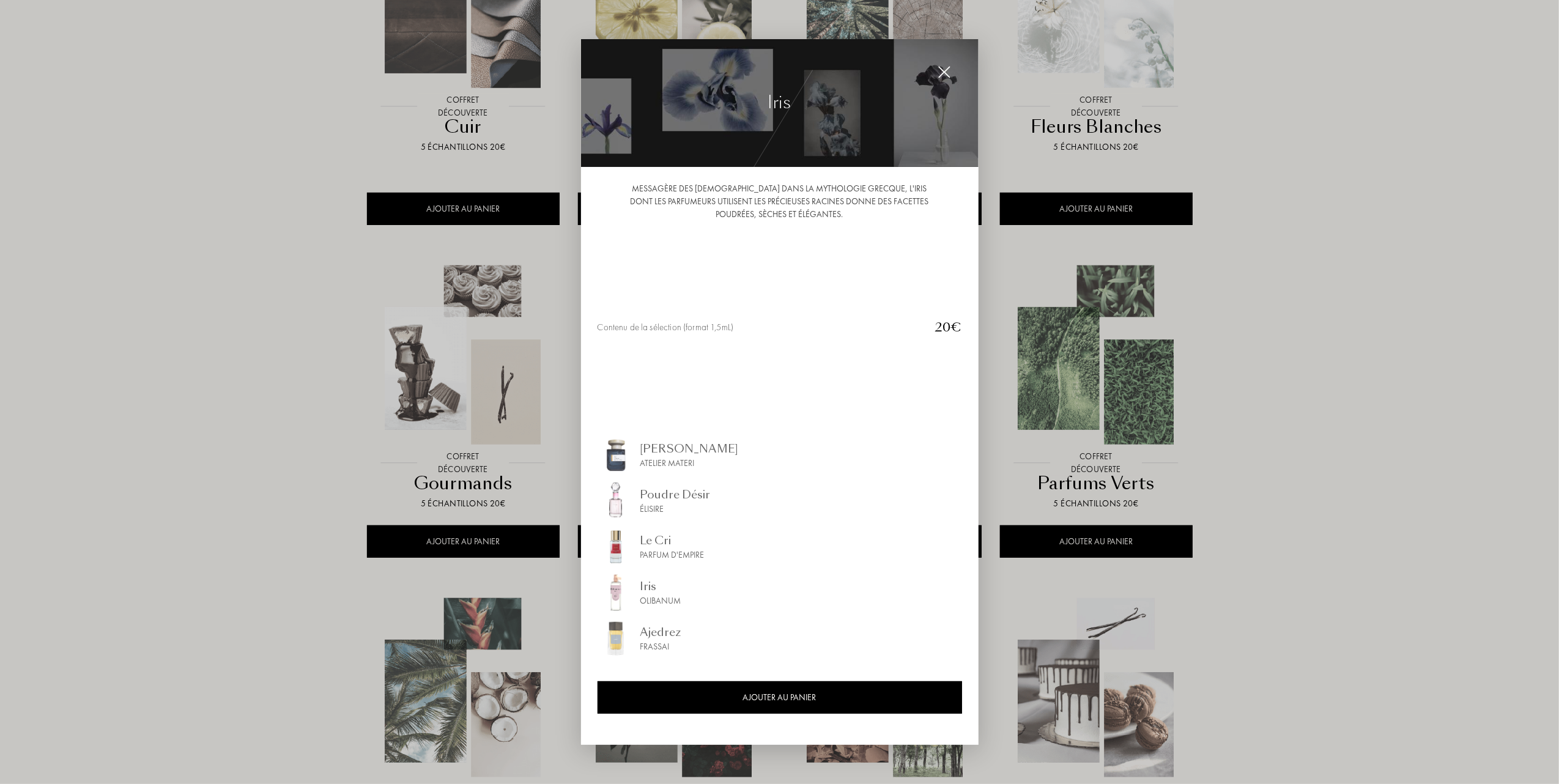
click at [194, 350] on div at bounding box center [780, 392] width 1559 height 784
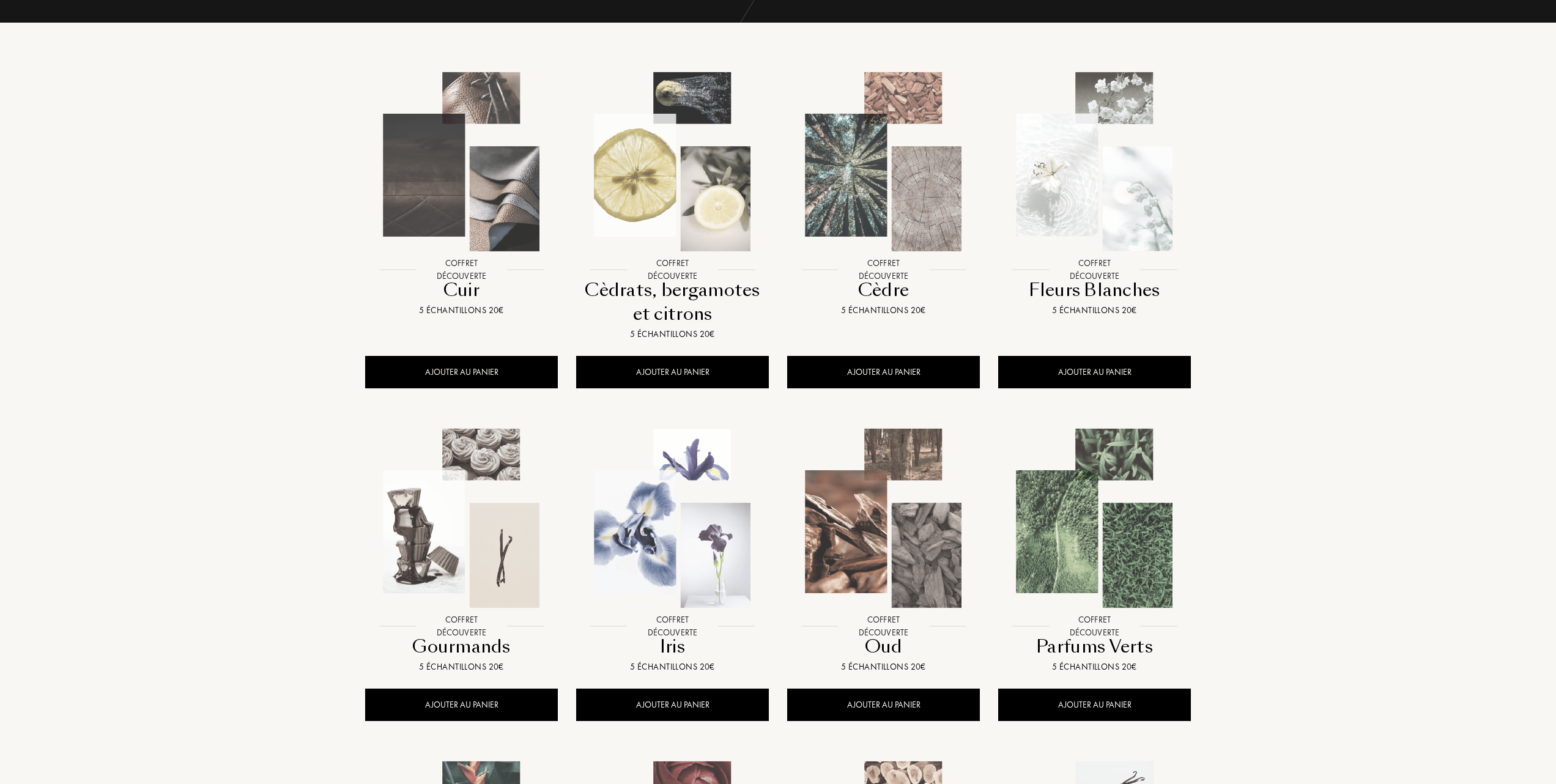
scroll to position [0, 0]
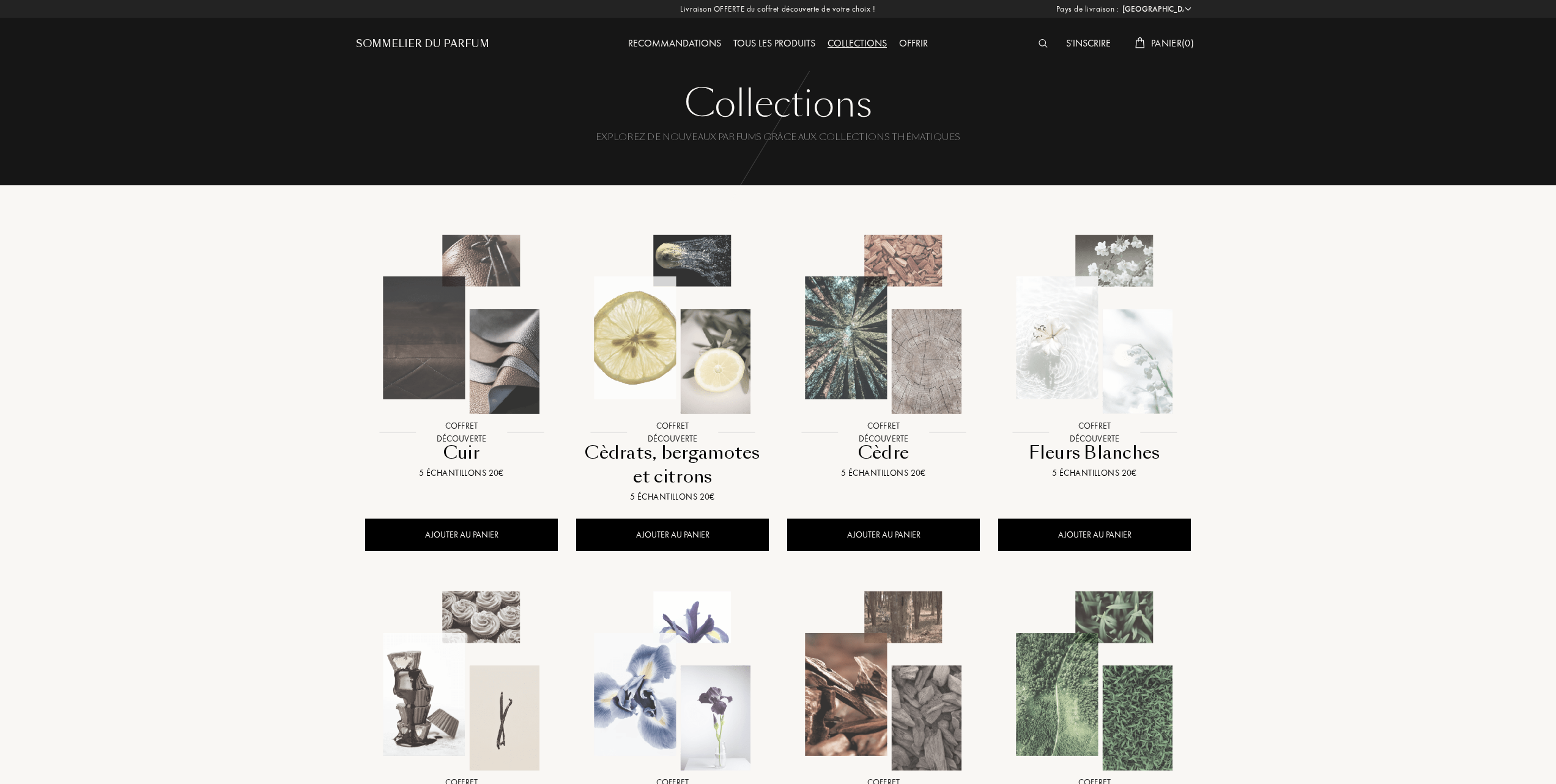
click at [784, 42] on div "Tous les produits" at bounding box center [774, 44] width 94 height 16
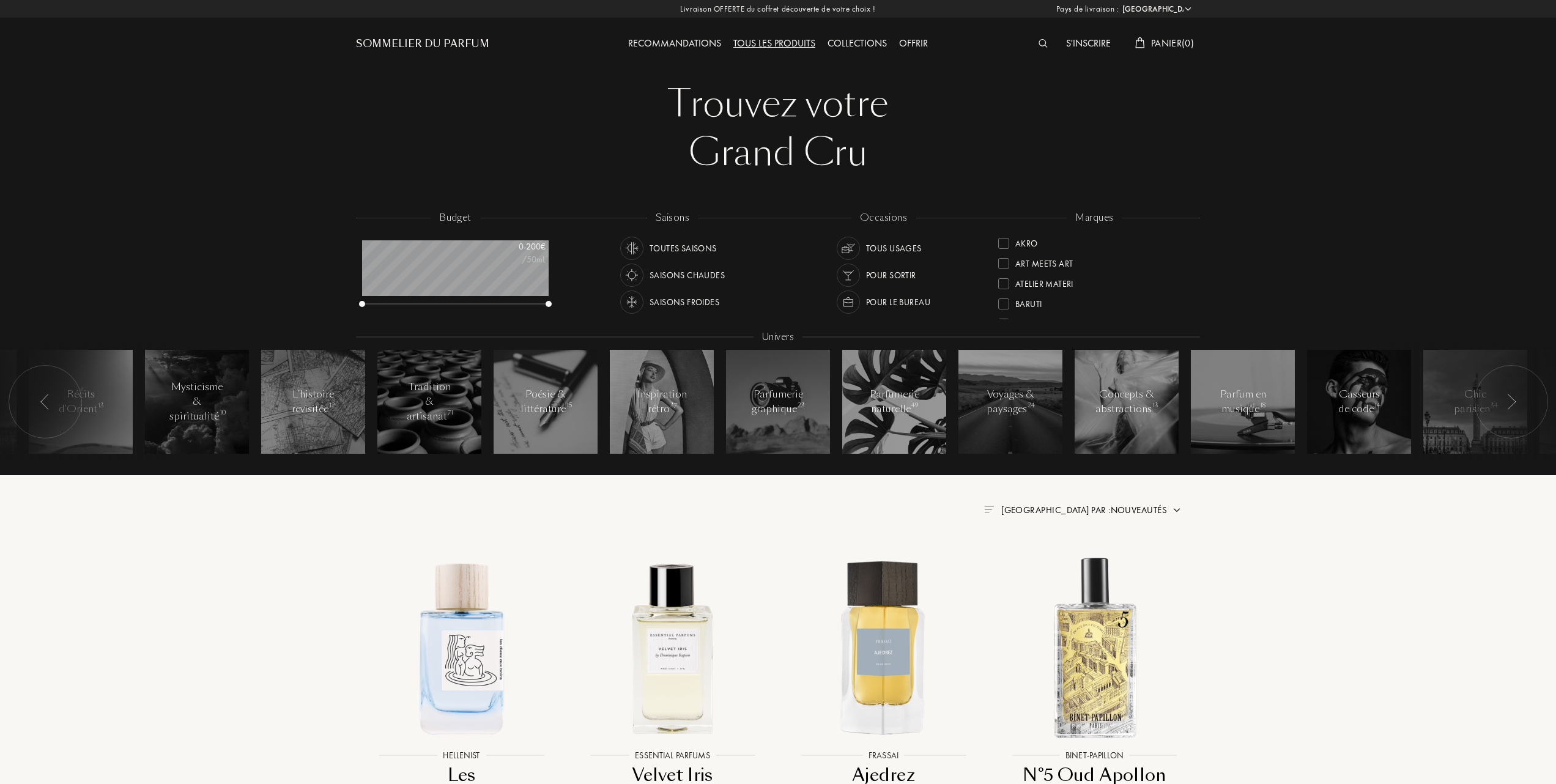
select select "FR"
click at [1001, 297] on div at bounding box center [1004, 303] width 11 height 11
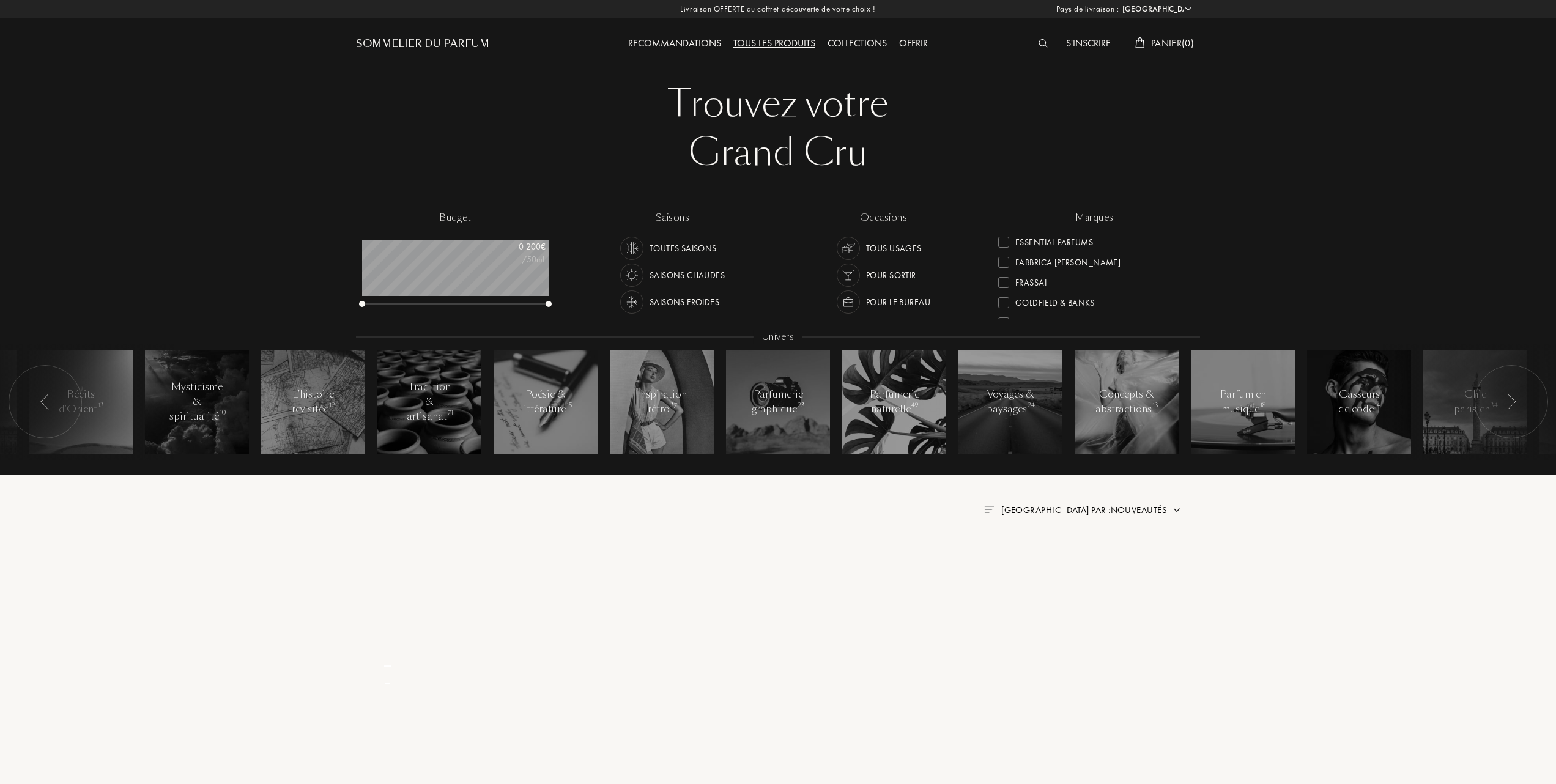
scroll to position [0, 0]
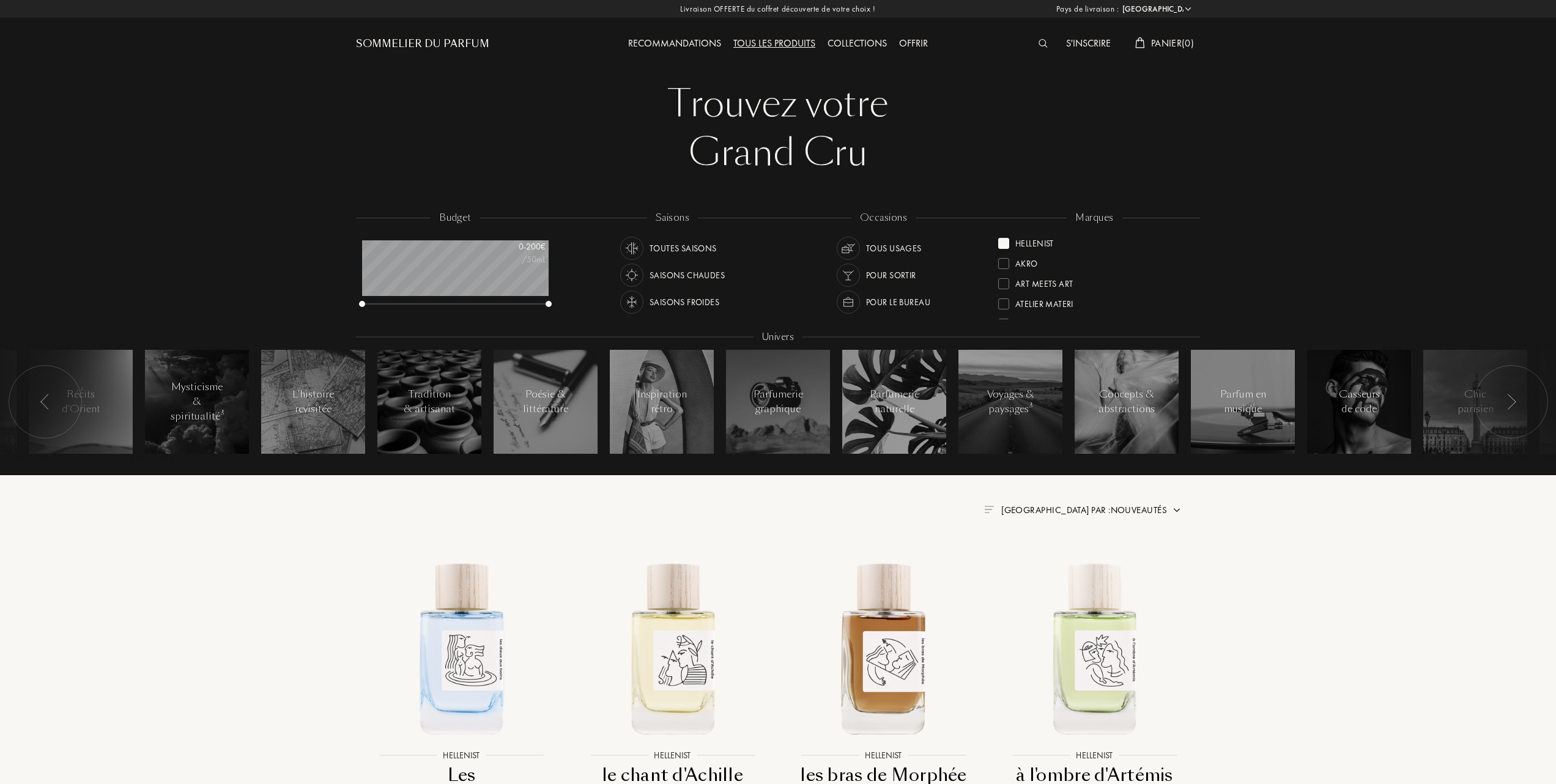
scroll to position [163, 0]
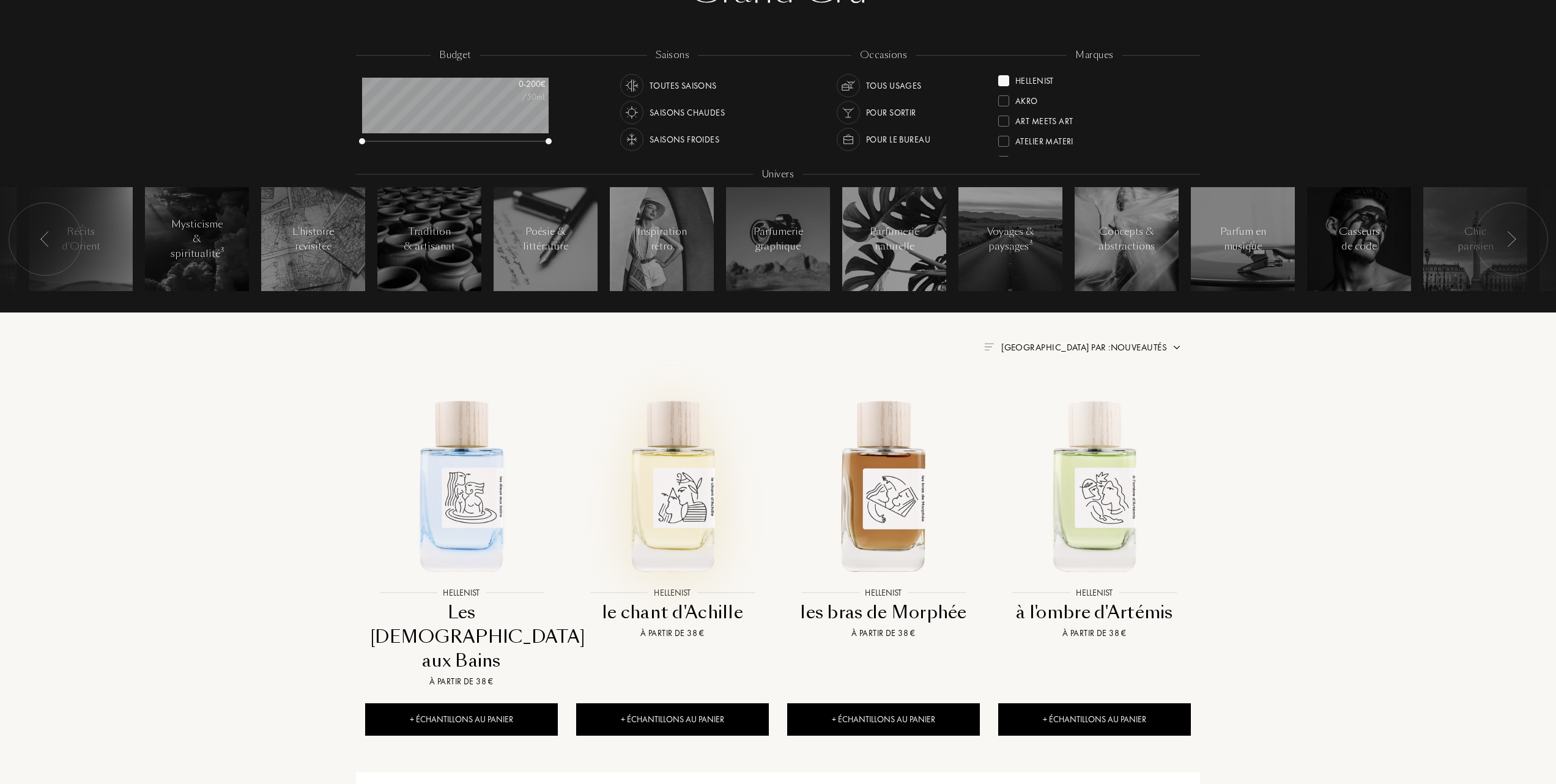
click at [681, 498] on img at bounding box center [673, 485] width 190 height 190
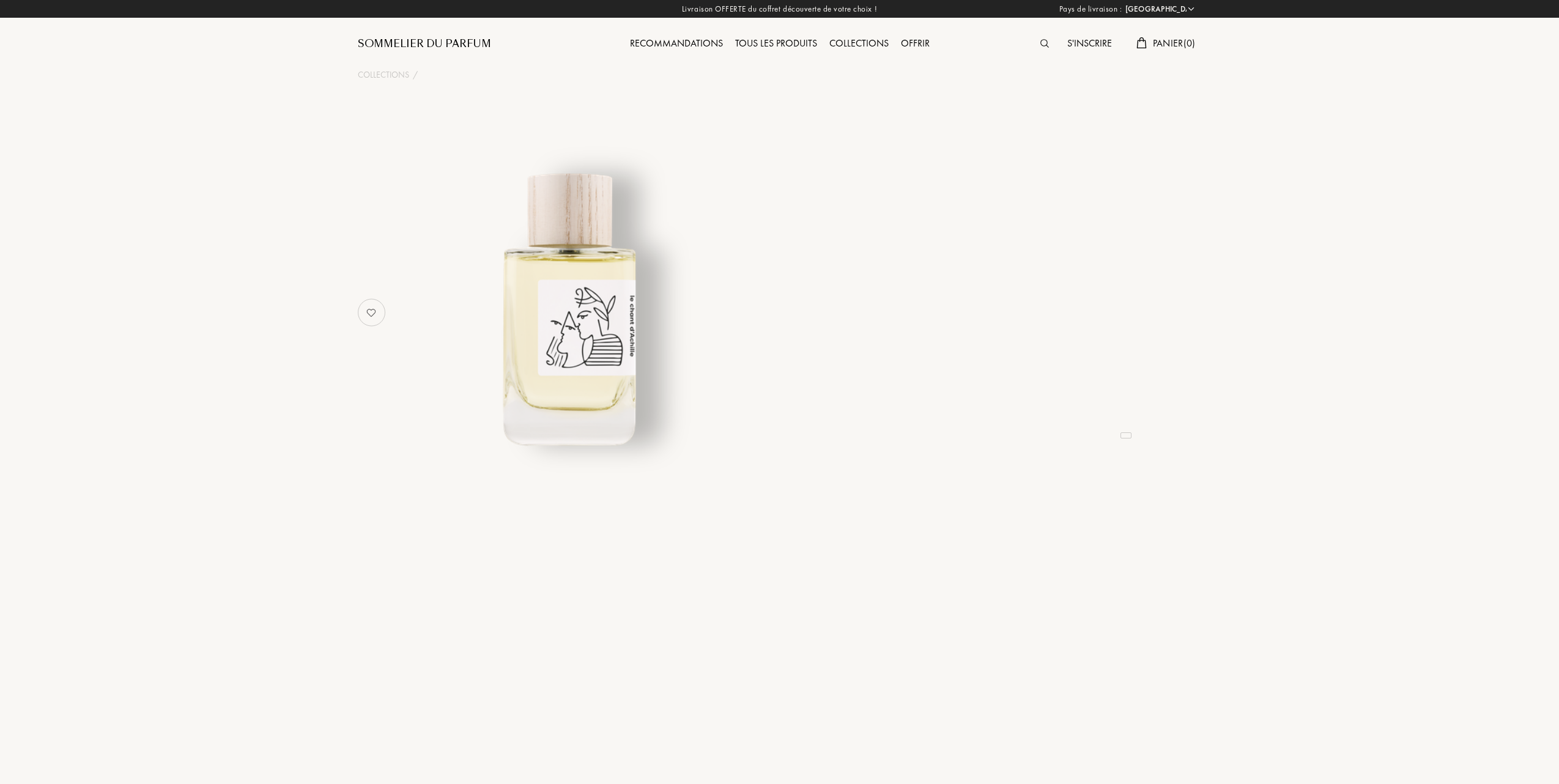
select select "FR"
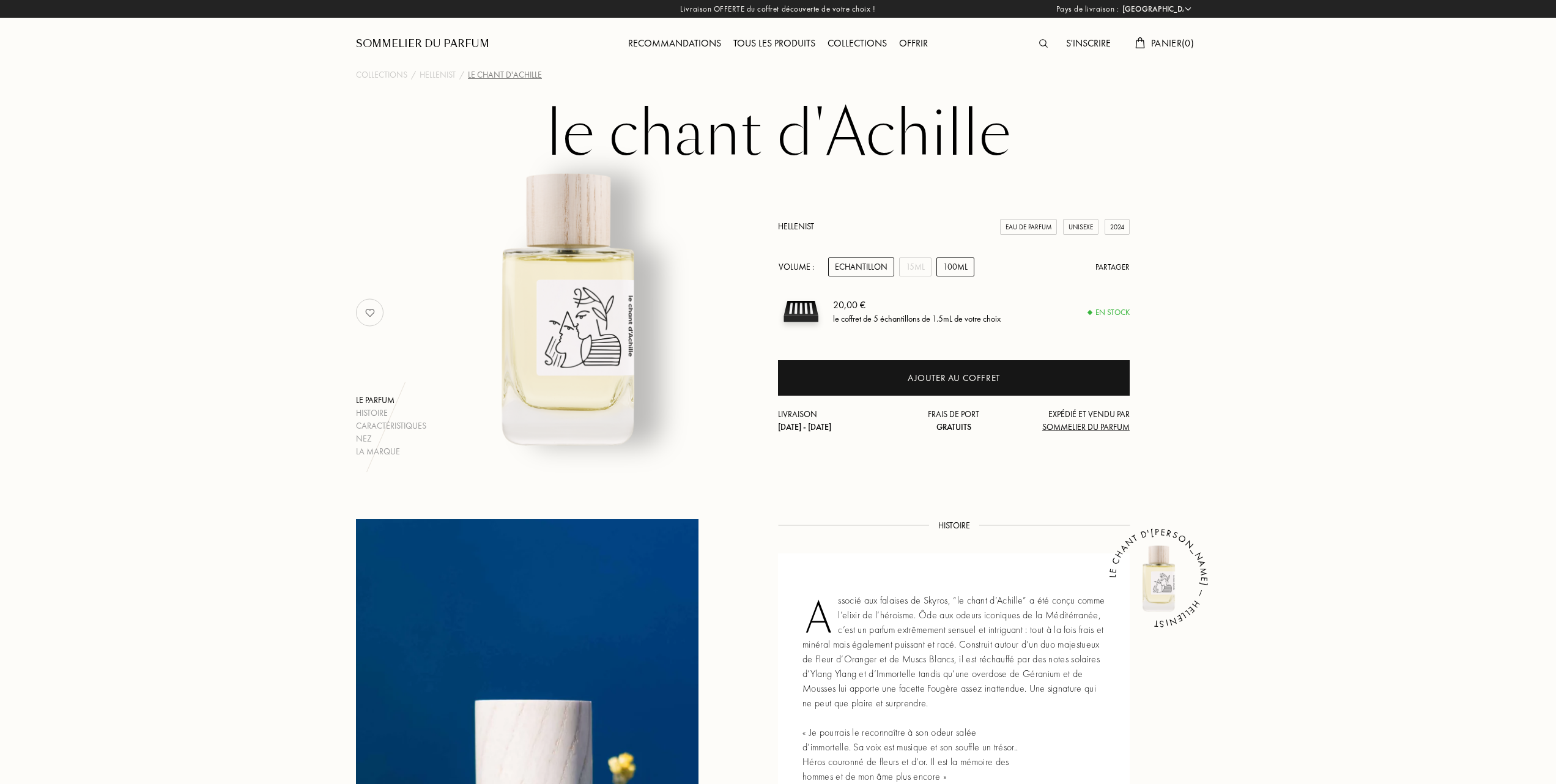
click at [960, 267] on div "100mL" at bounding box center [955, 266] width 38 height 19
click at [857, 267] on div "Echantillon" at bounding box center [862, 266] width 66 height 19
click at [787, 42] on div "Tous les produits" at bounding box center [774, 44] width 94 height 16
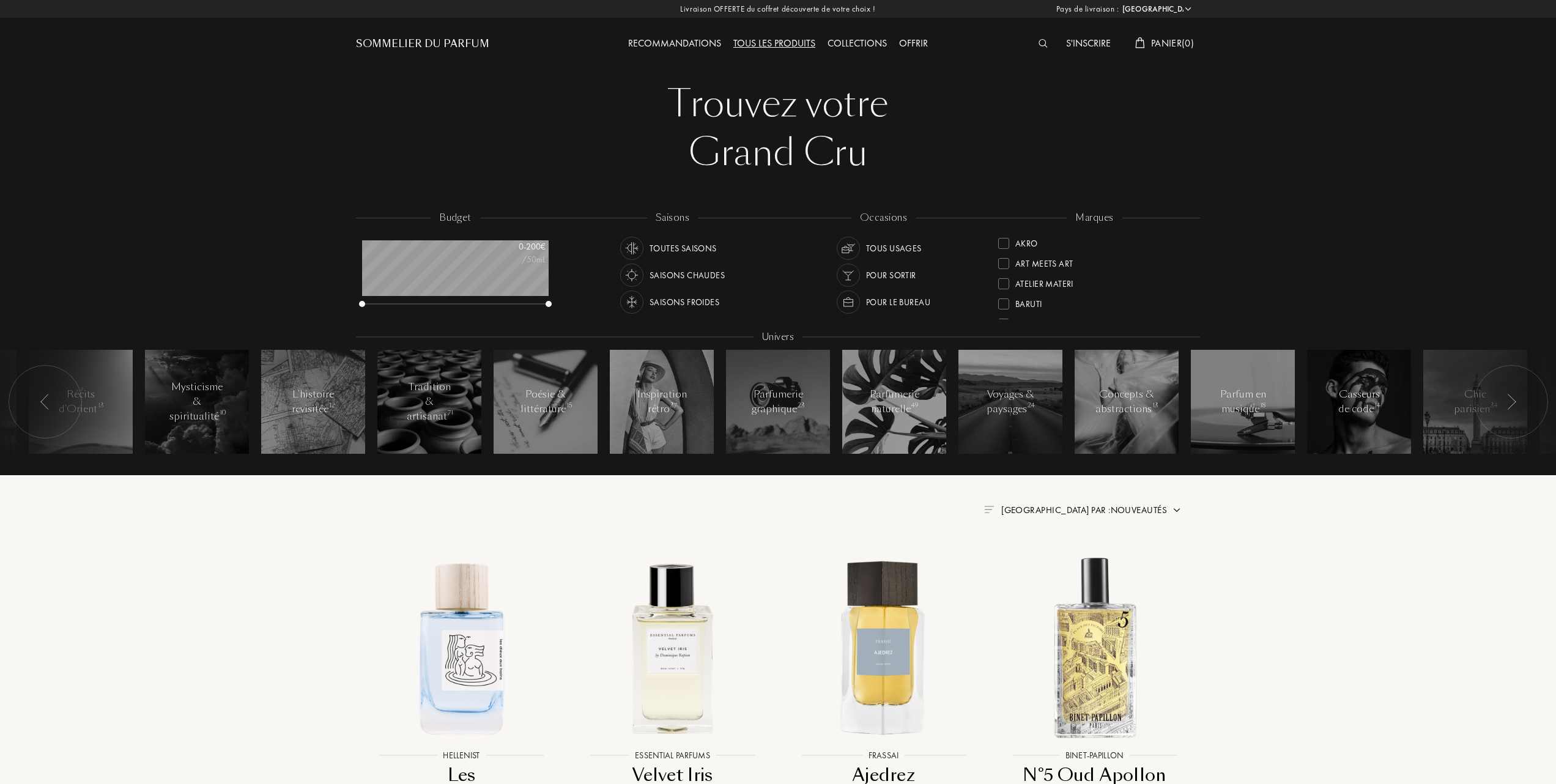
select select "FR"
click at [1001, 259] on div at bounding box center [1004, 262] width 11 height 11
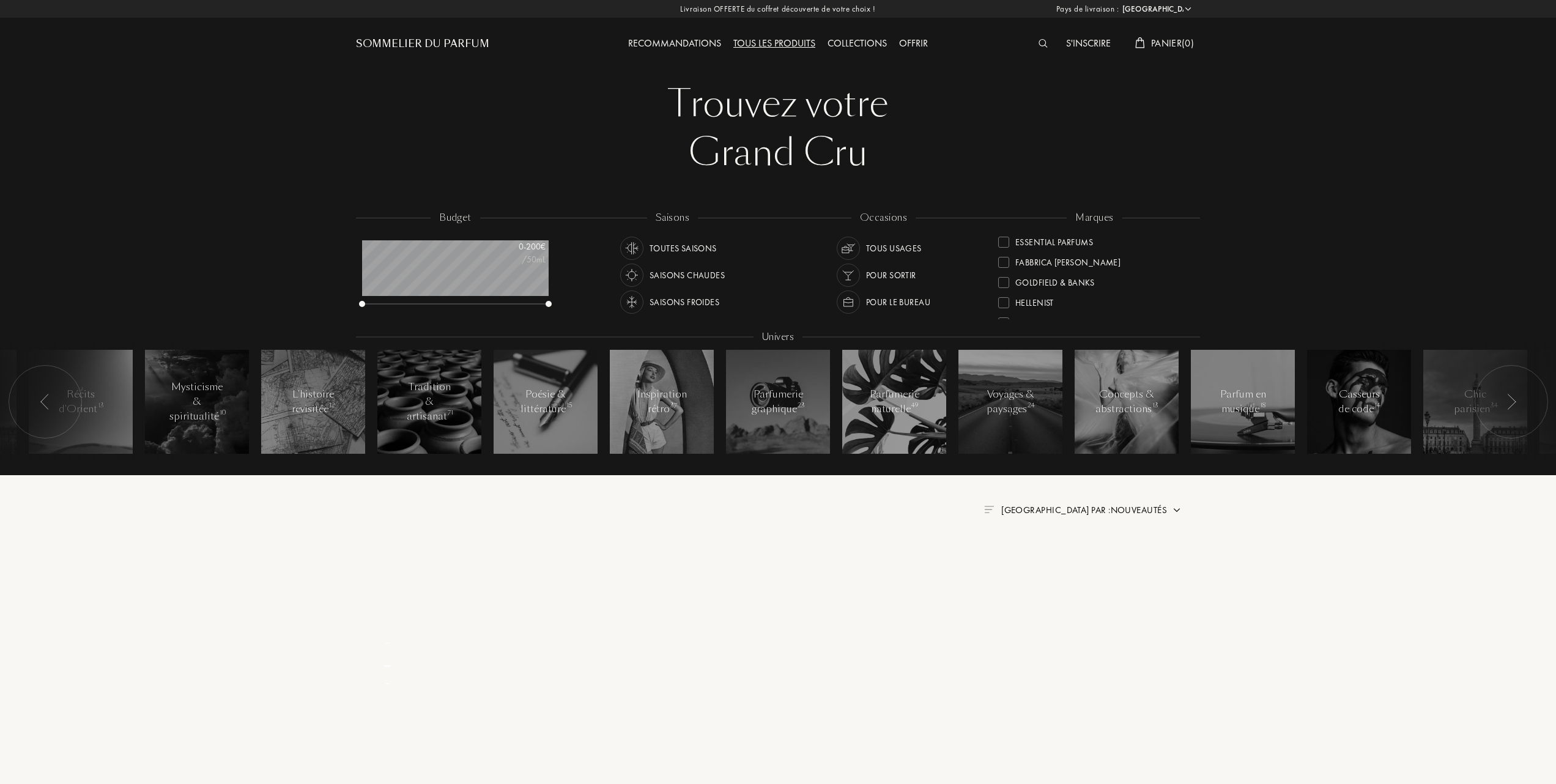
scroll to position [0, 0]
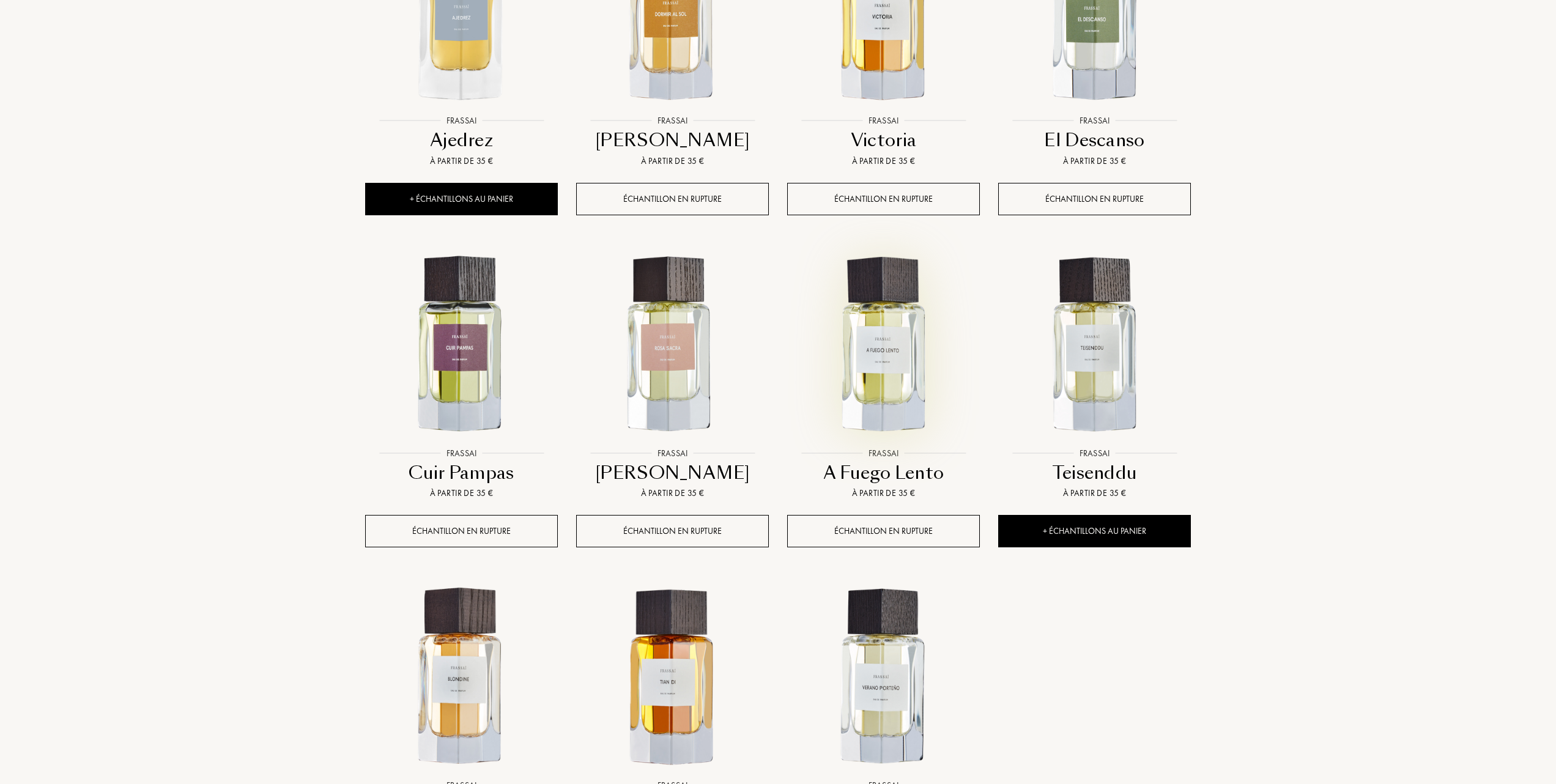
scroll to position [734, 0]
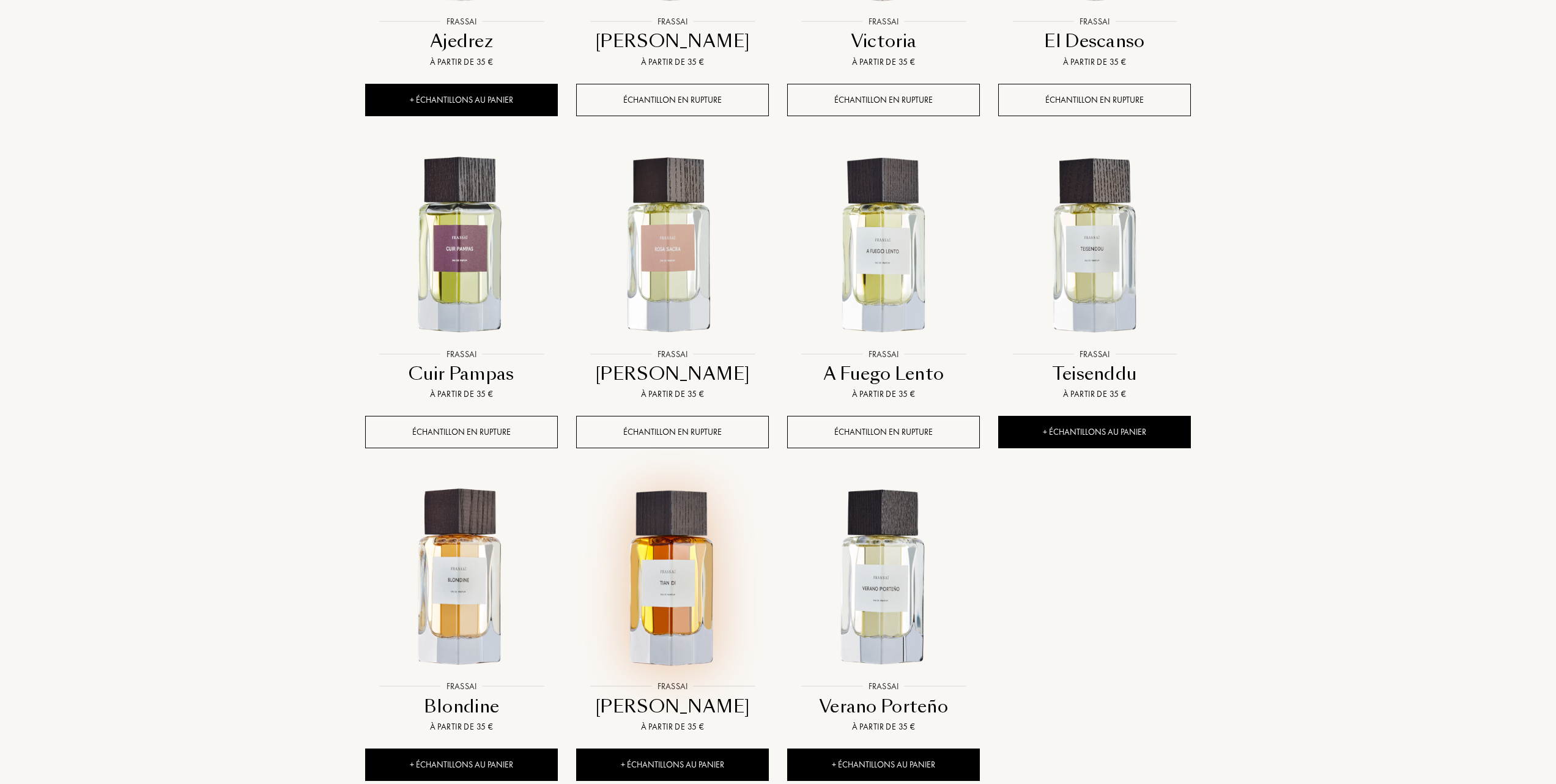
click at [679, 568] on img at bounding box center [673, 578] width 190 height 190
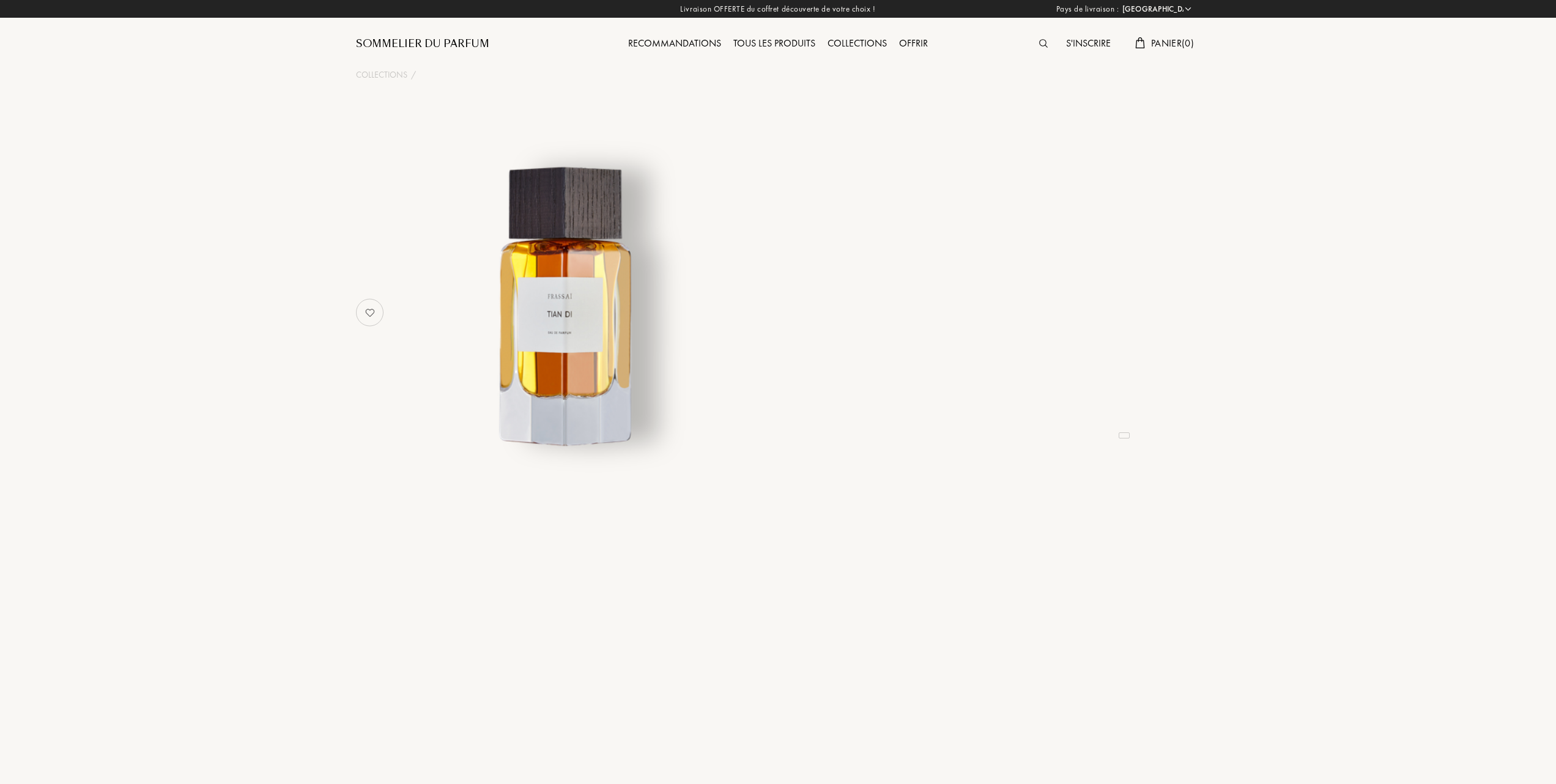
select select "FR"
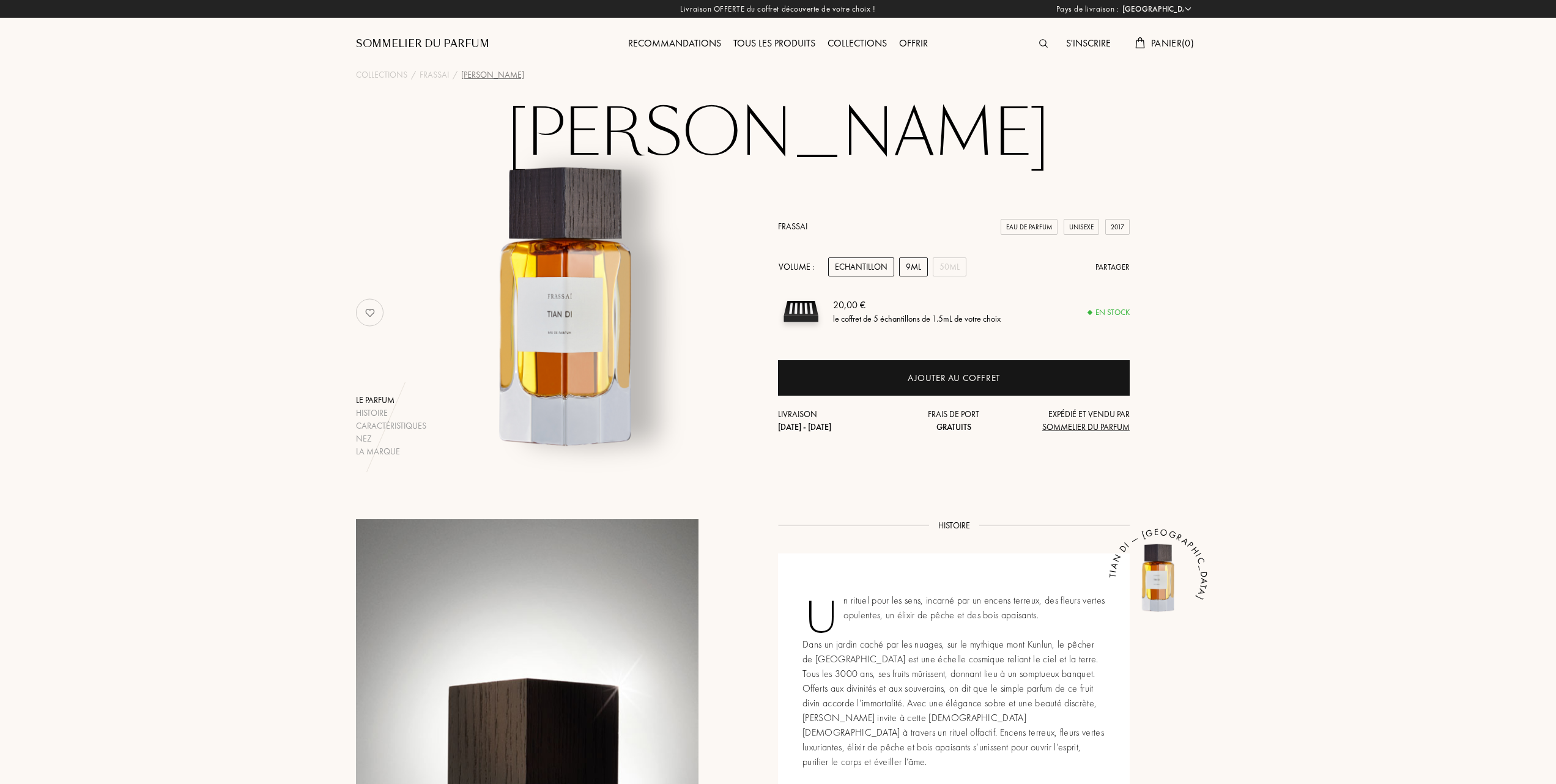
click at [913, 264] on div "9mL" at bounding box center [913, 266] width 28 height 19
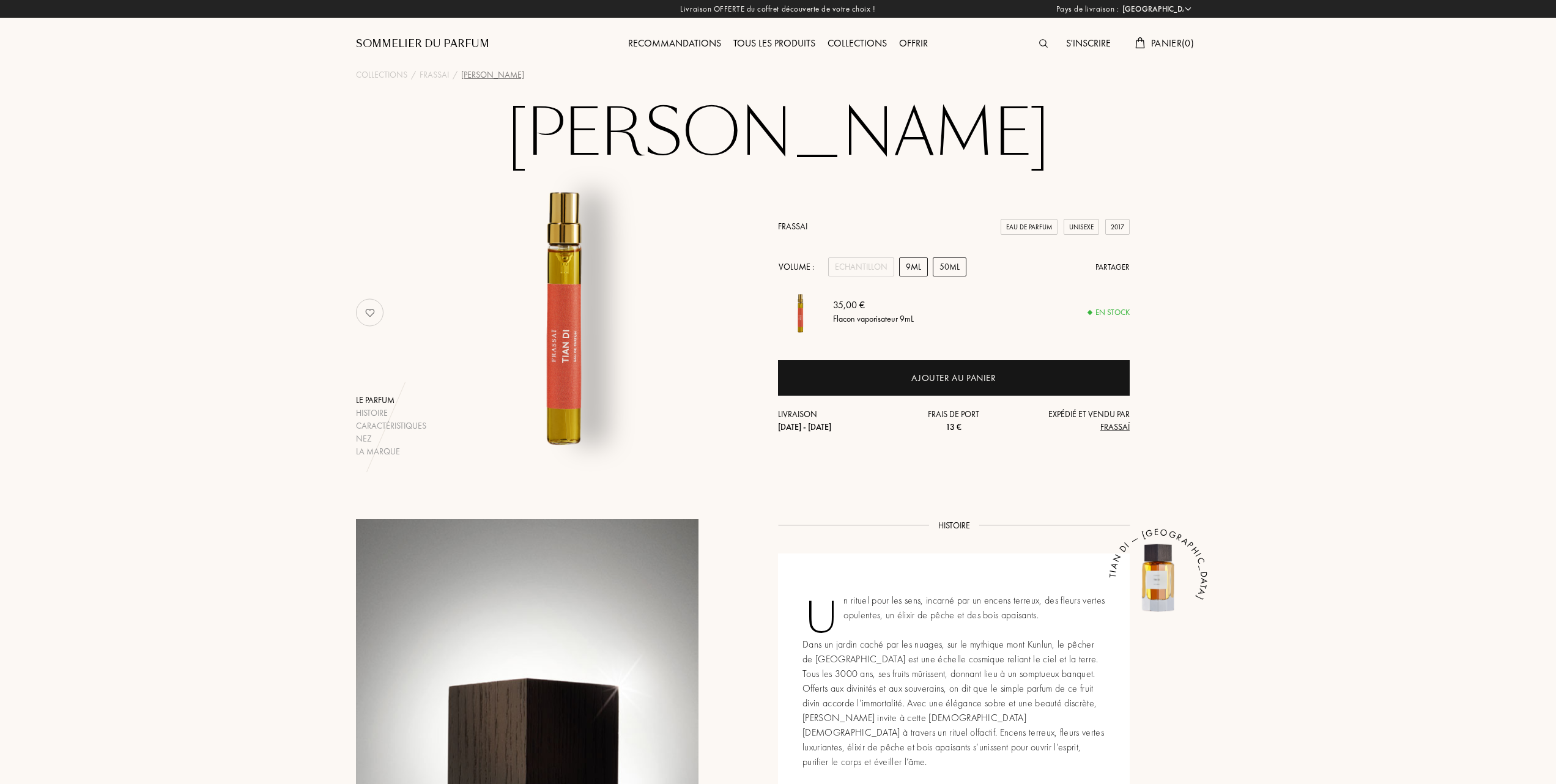
click at [948, 263] on div "50mL" at bounding box center [950, 266] width 34 height 19
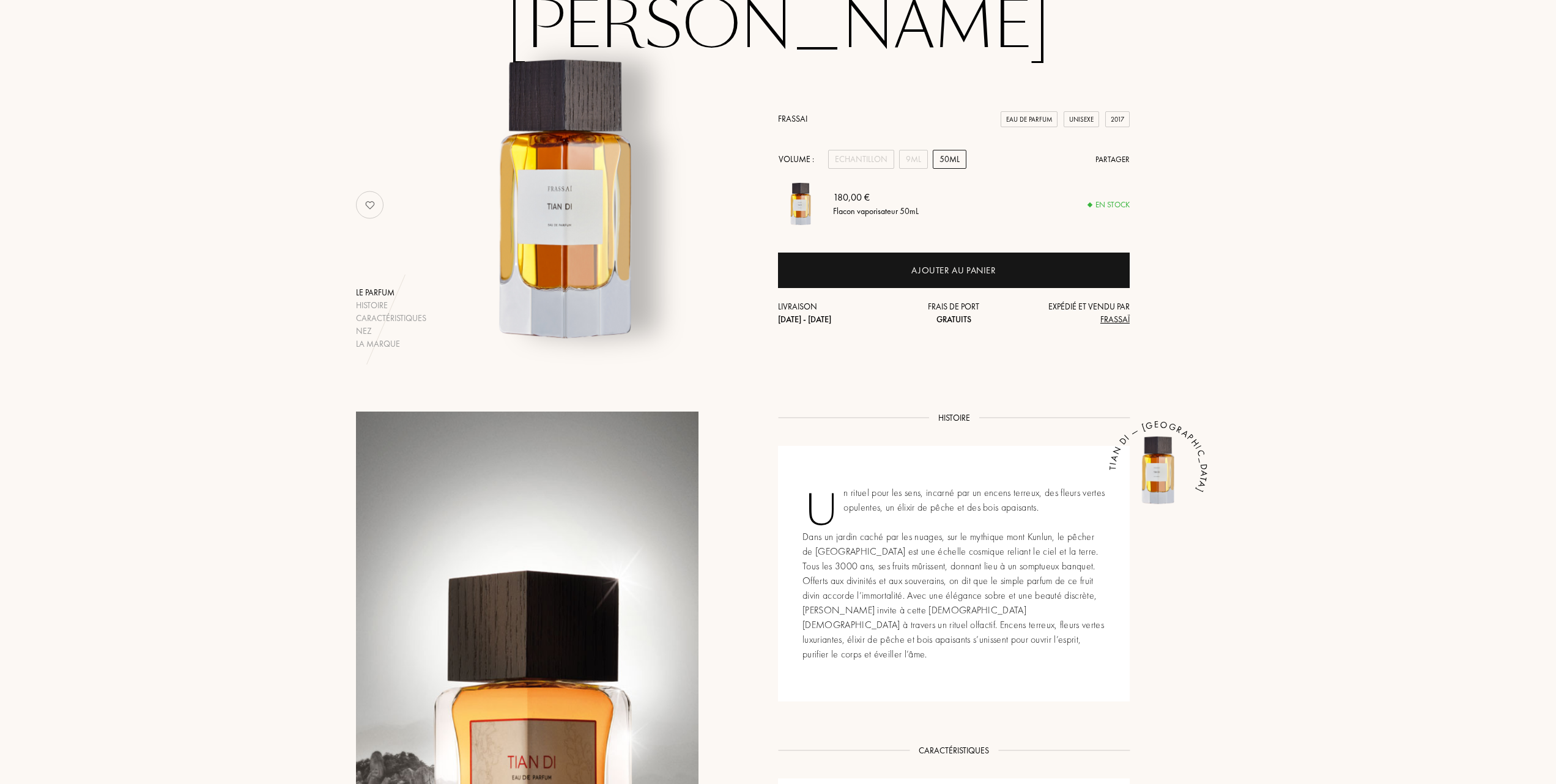
scroll to position [81, 0]
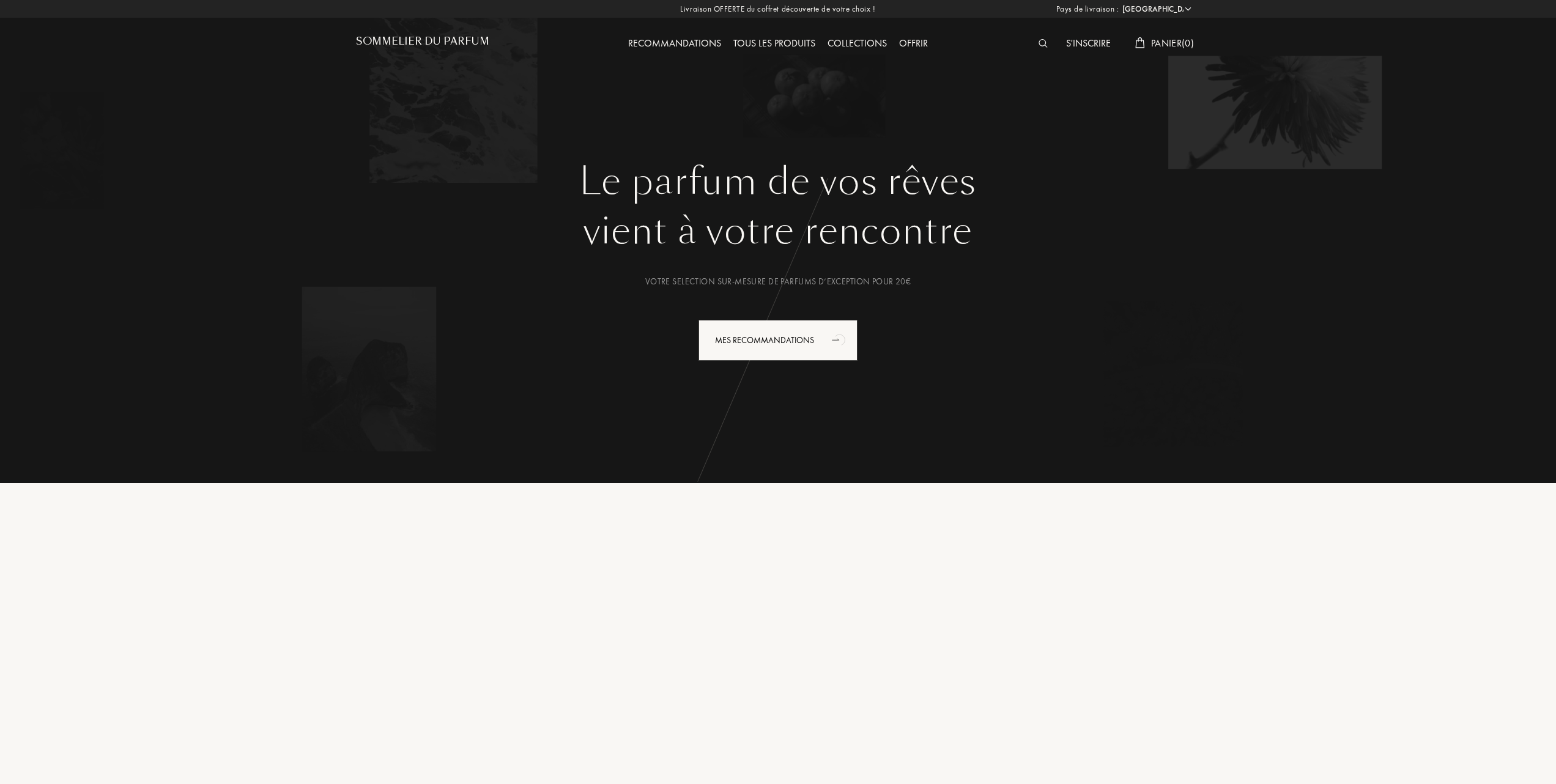
select select "FR"
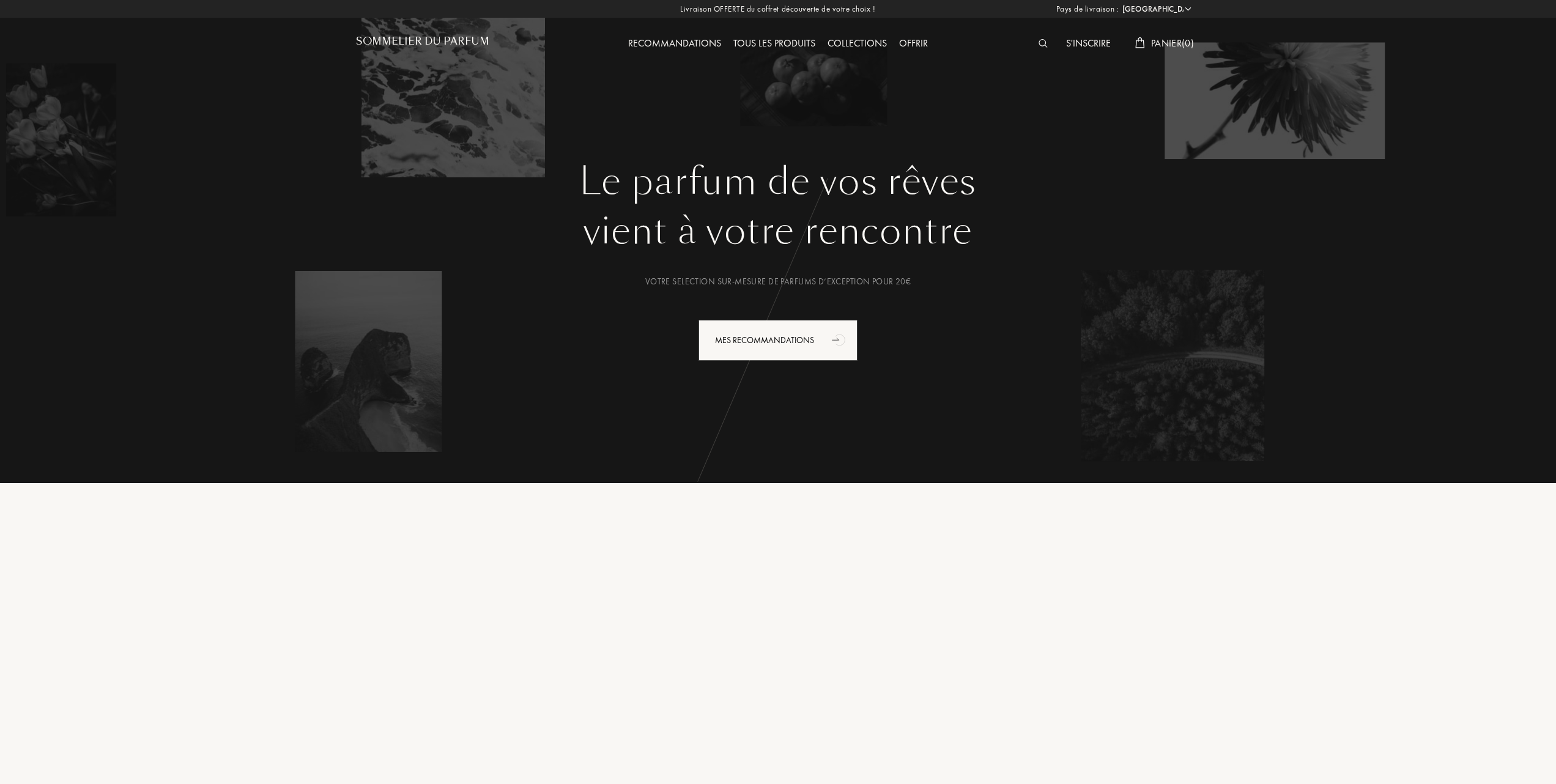
click at [790, 45] on div "Tous les produits" at bounding box center [774, 44] width 94 height 16
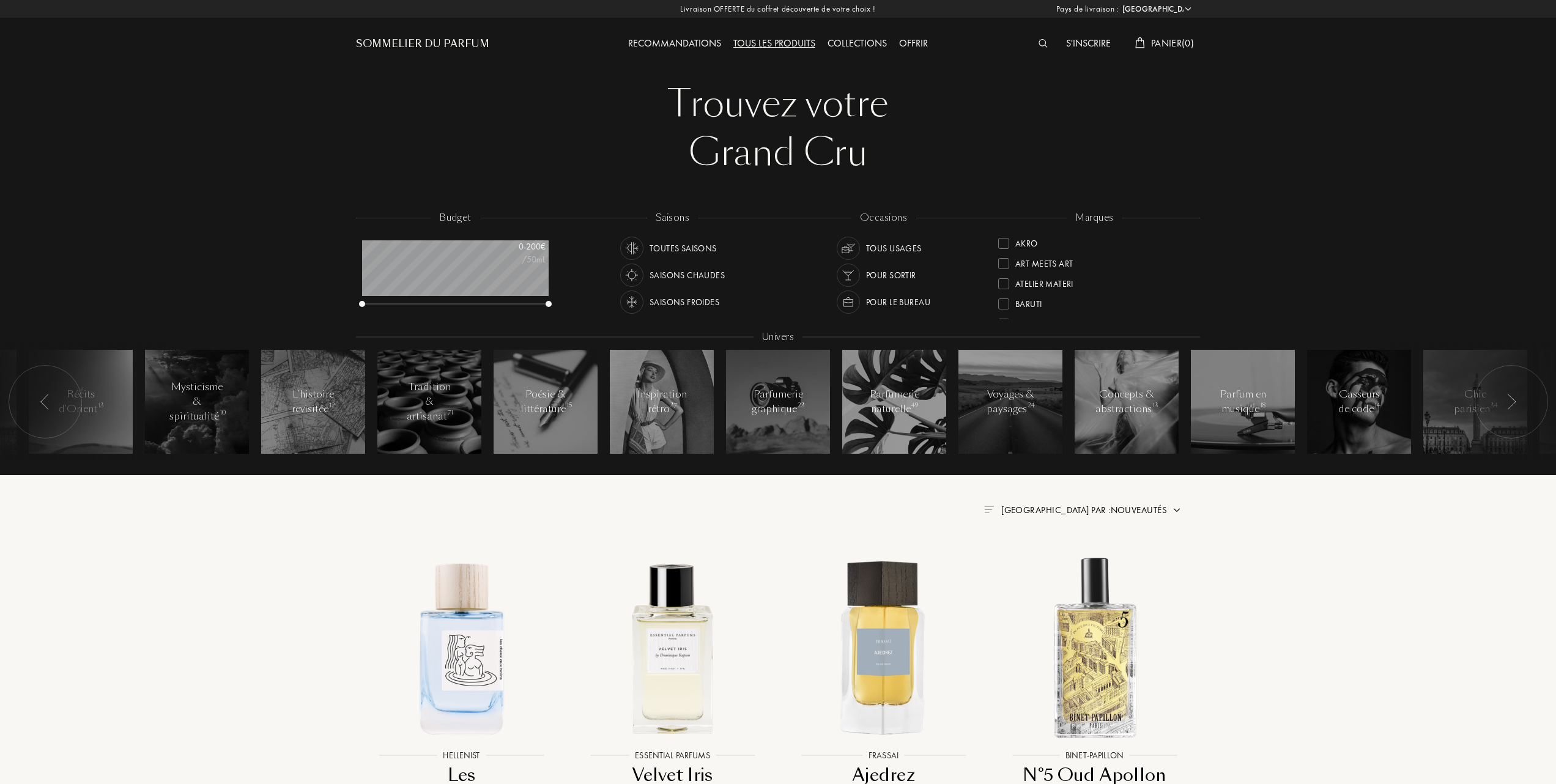
select select "FR"
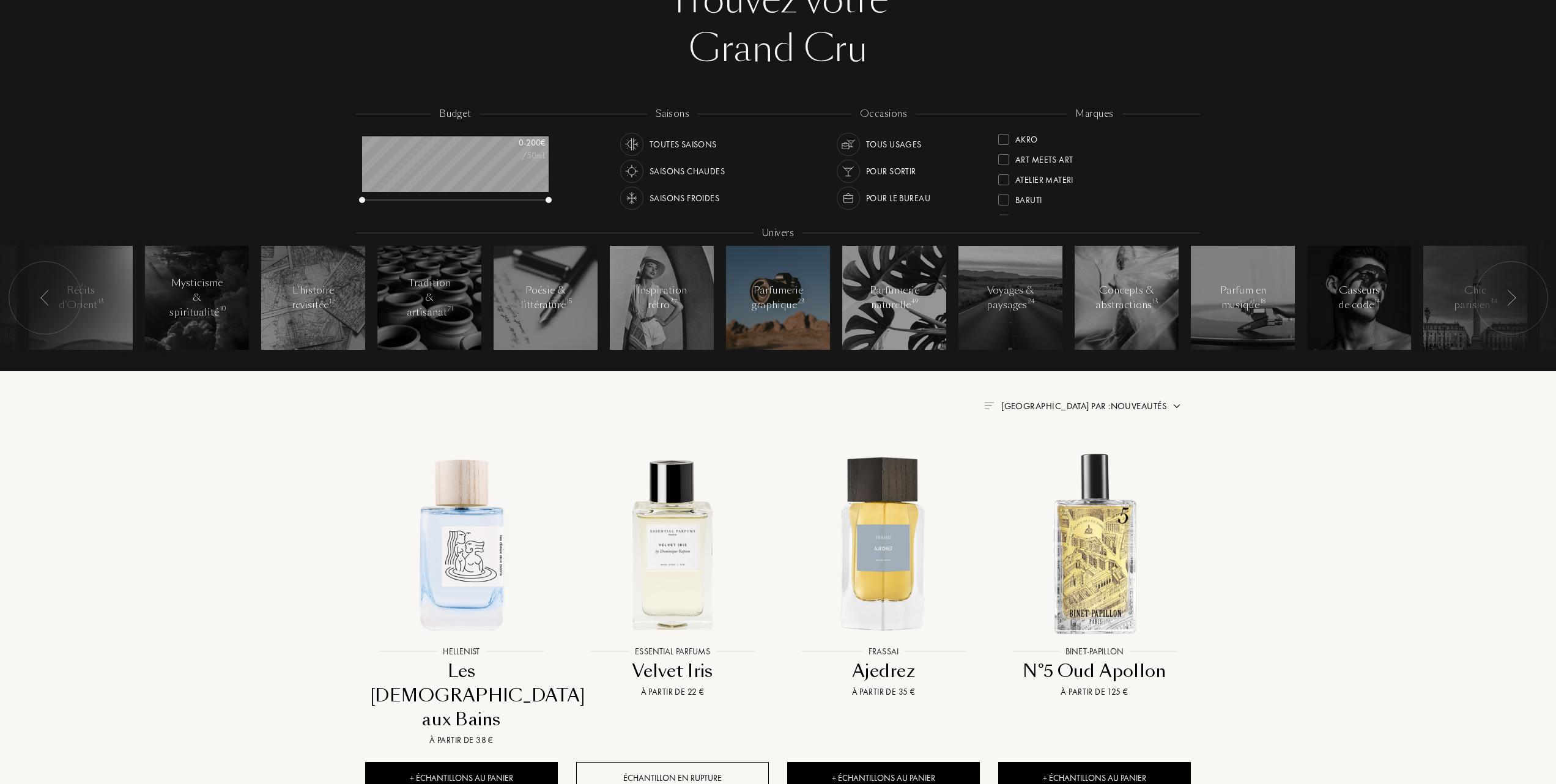
scroll to position [163, 0]
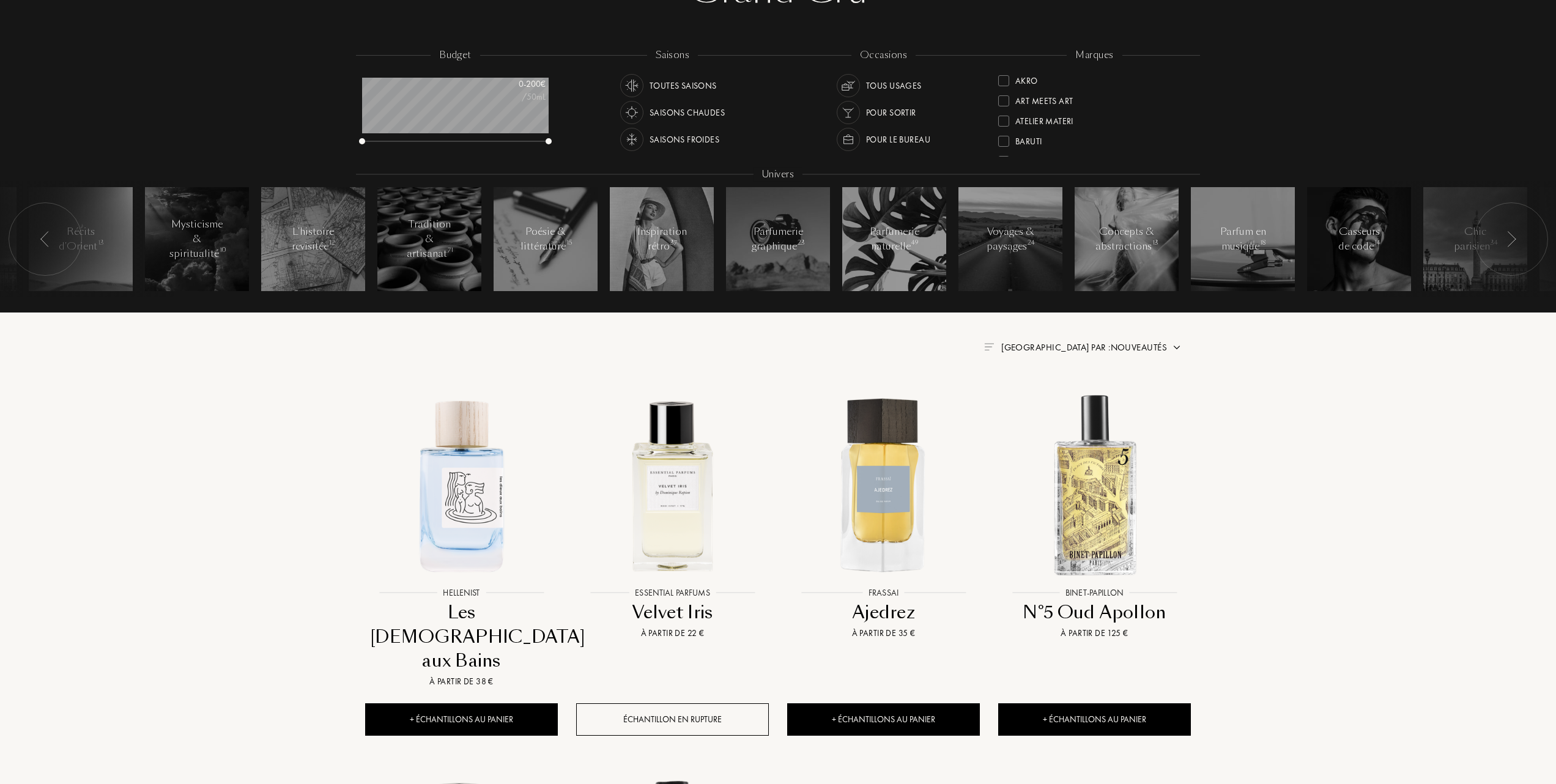
click at [1094, 345] on span "Trier par : Nouveautés" at bounding box center [1084, 347] width 166 height 13
click at [1004, 137] on div at bounding box center [1004, 140] width 11 height 11
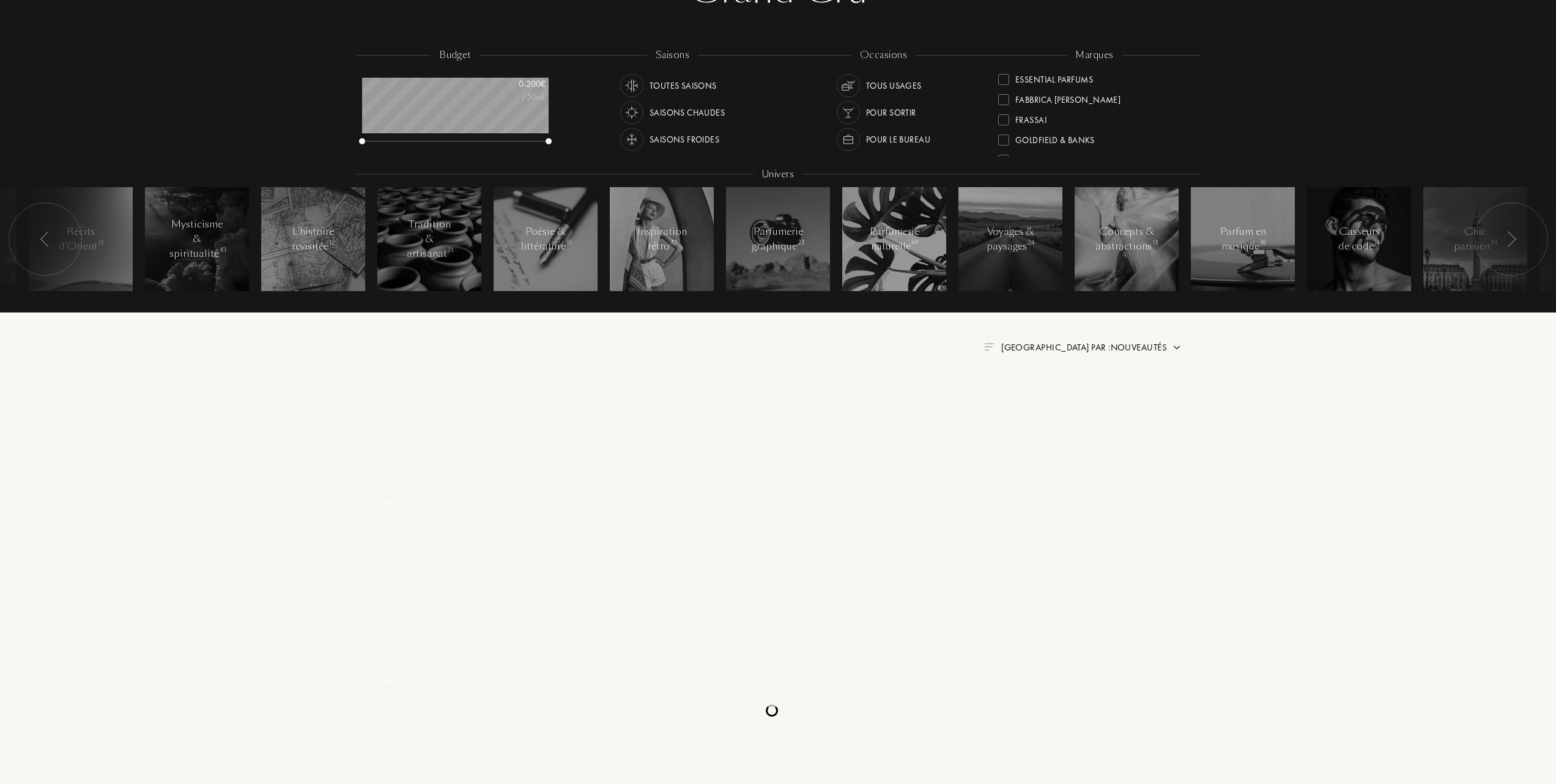
scroll to position [0, 0]
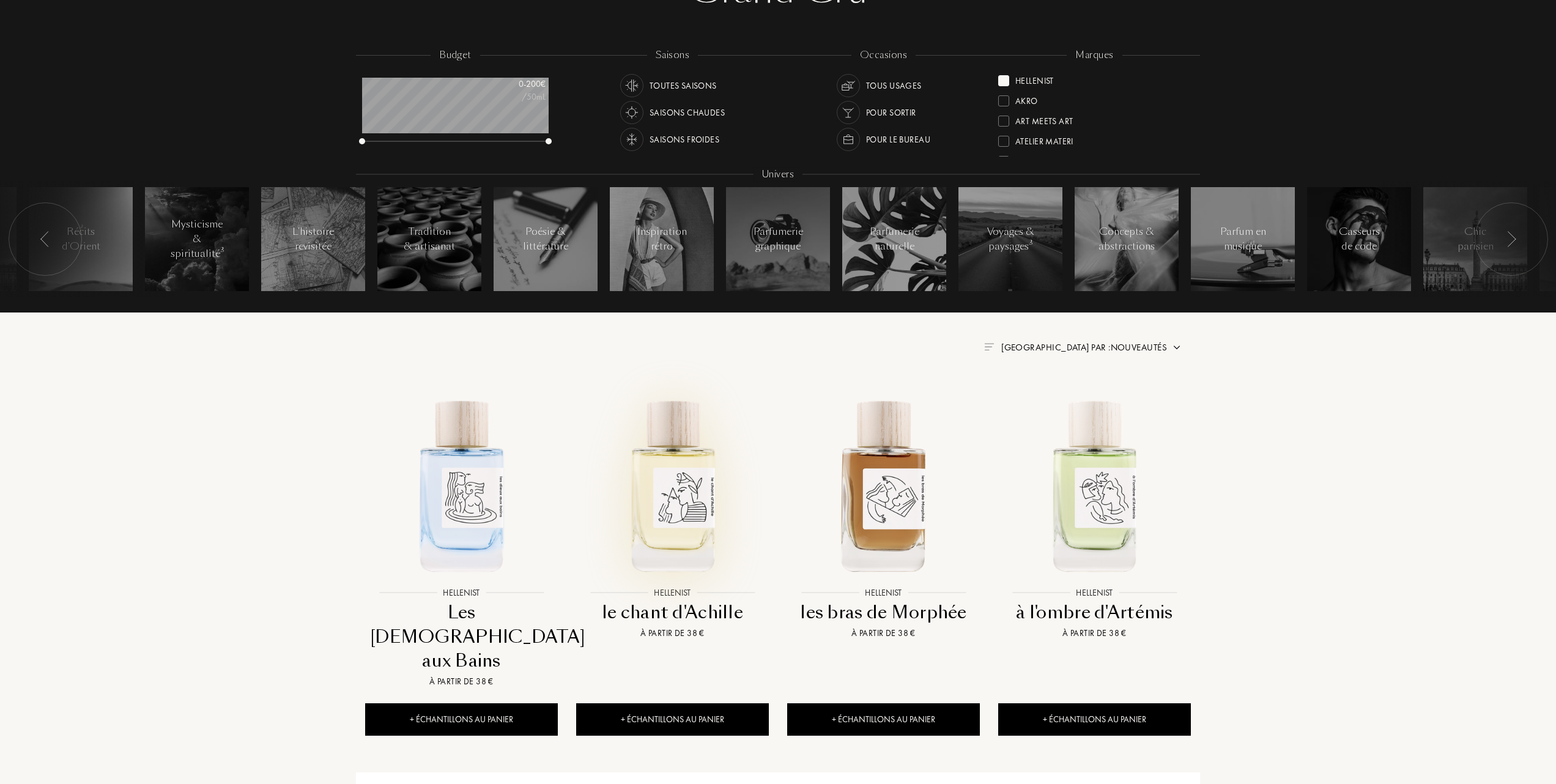
click at [680, 499] on img at bounding box center [673, 485] width 190 height 190
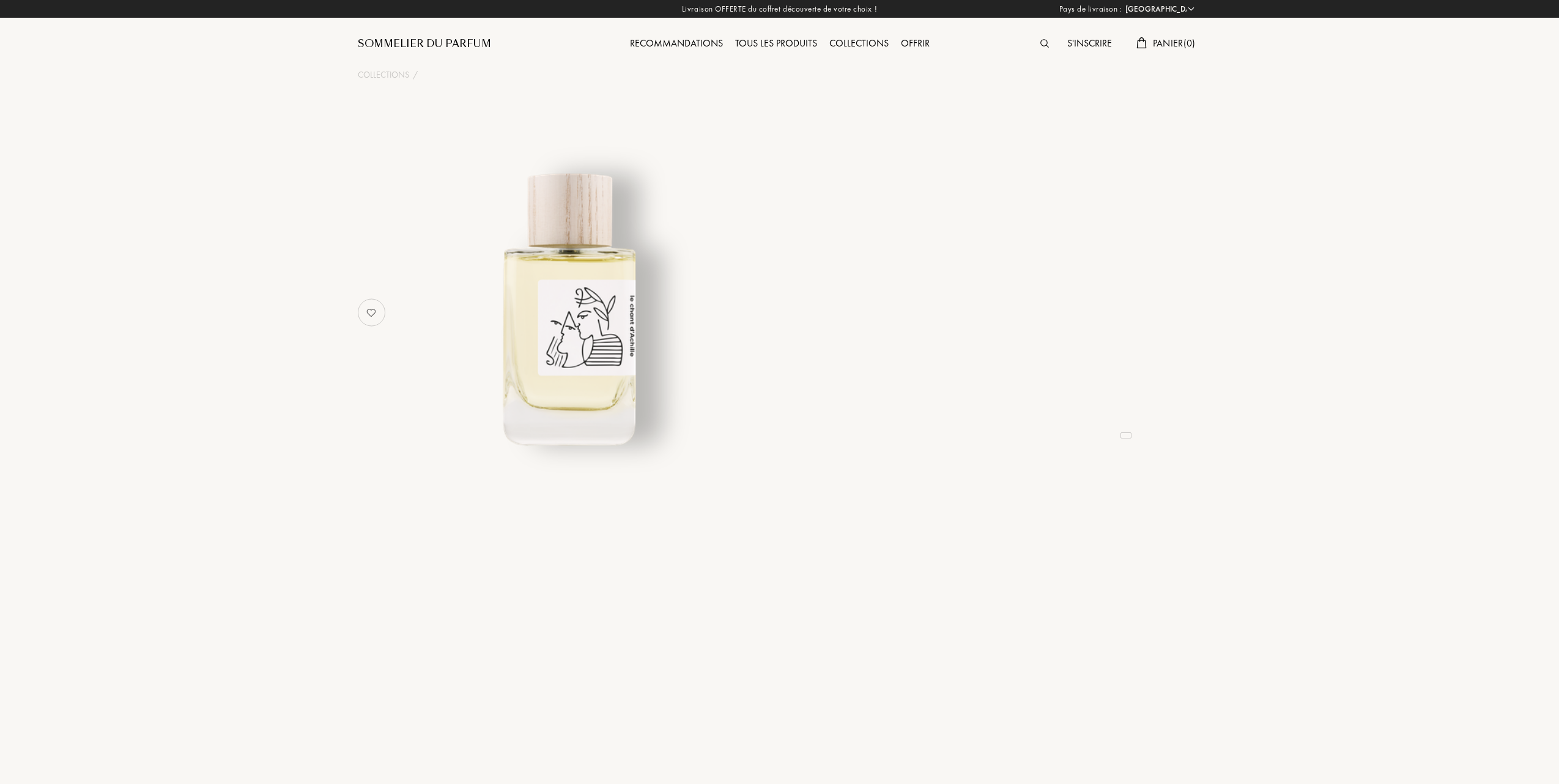
select select "FR"
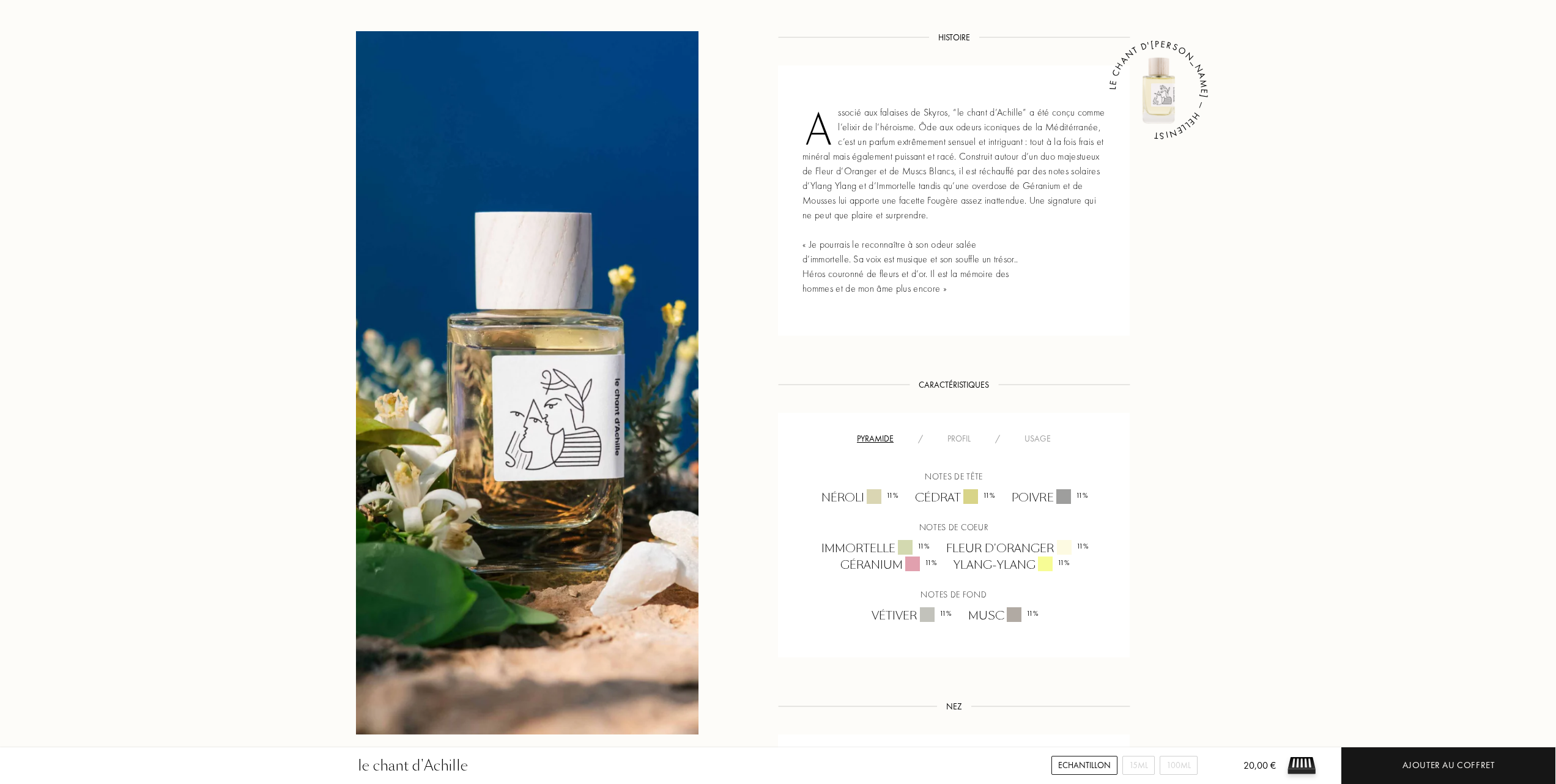
scroll to position [489, 0]
click at [1045, 439] on div "Usage" at bounding box center [1038, 437] width 51 height 13
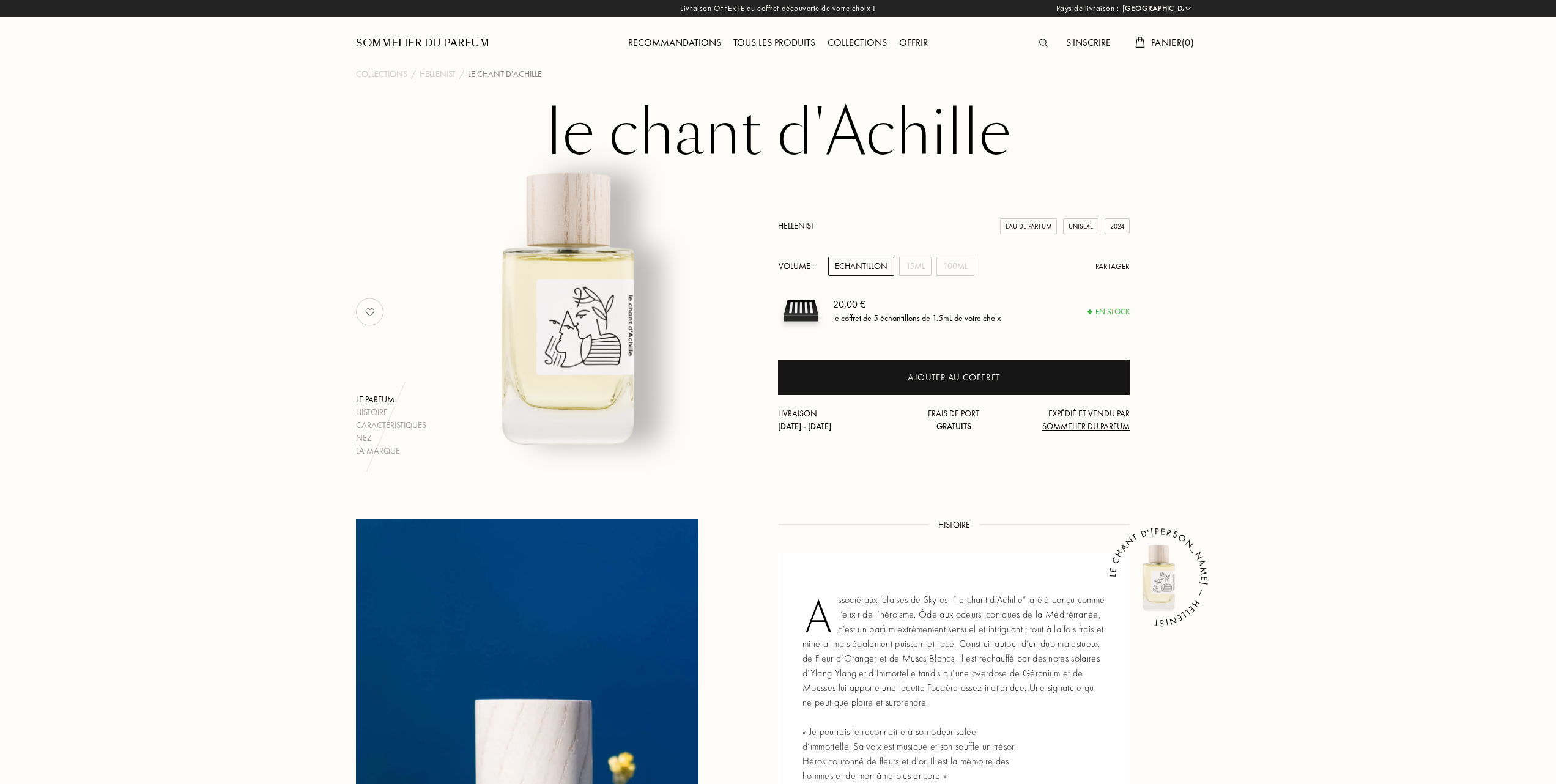
scroll to position [0, 0]
